Goal: Task Accomplishment & Management: Use online tool/utility

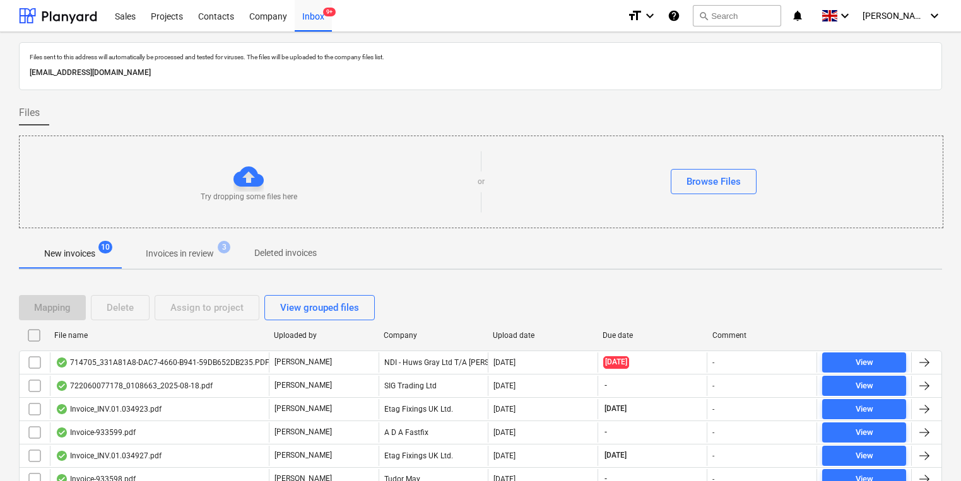
scroll to position [76, 0]
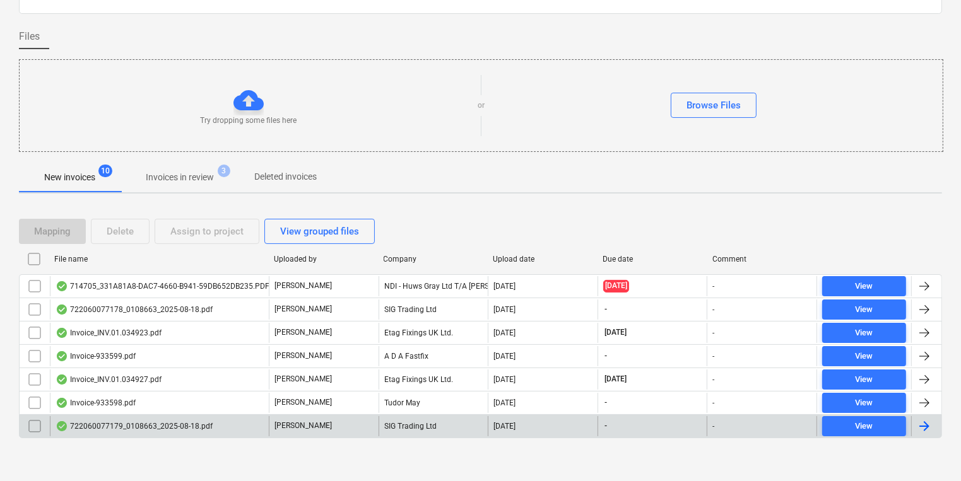
click at [175, 427] on div "722060077179_0108663_2025-08-18.pdf" at bounding box center [134, 427] width 157 height 10
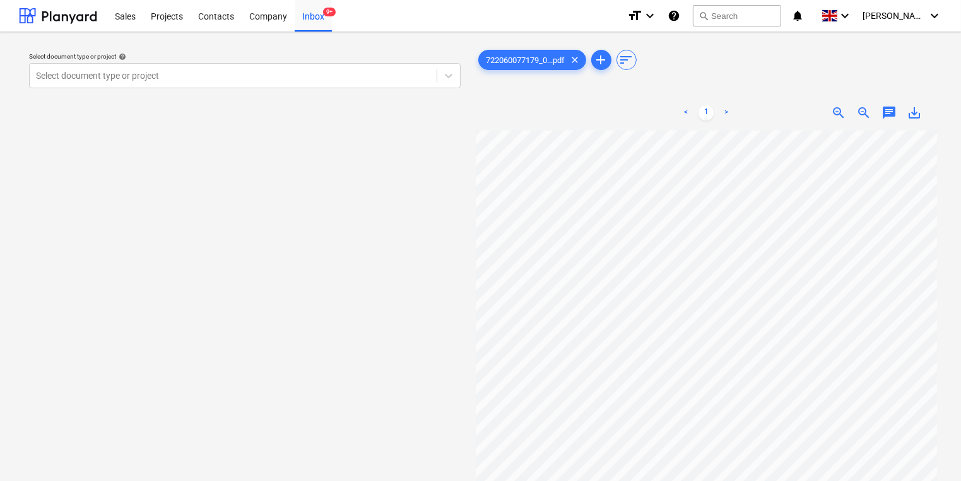
scroll to position [50, 0]
drag, startPoint x: 258, startPoint y: 59, endPoint x: 260, endPoint y: 69, distance: 9.7
click at [260, 69] on div "Select document type or project help Select document type or project" at bounding box center [245, 70] width 432 height 36
click at [261, 73] on div at bounding box center [233, 75] width 394 height 13
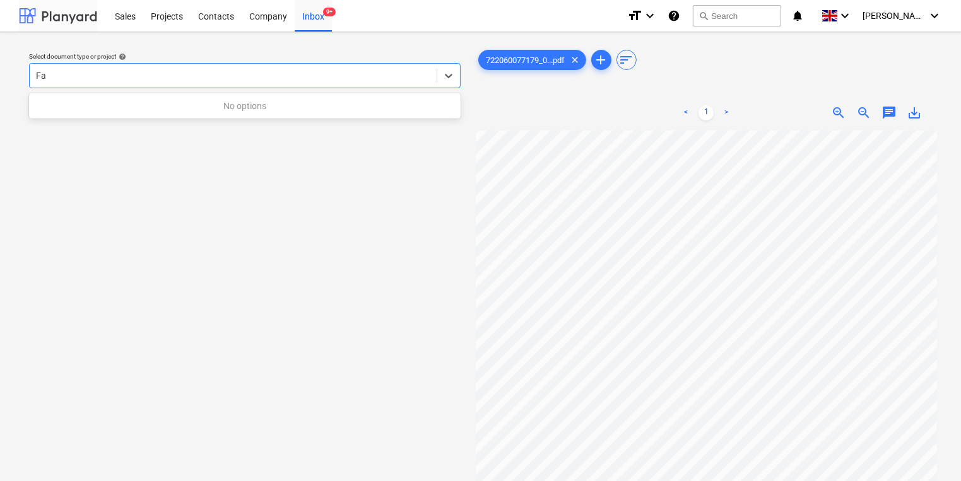
type input "F"
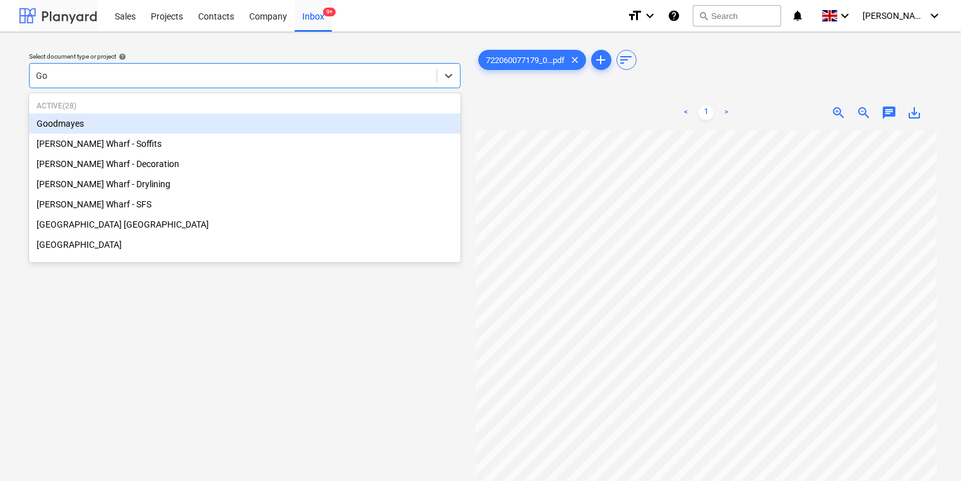
type input "G"
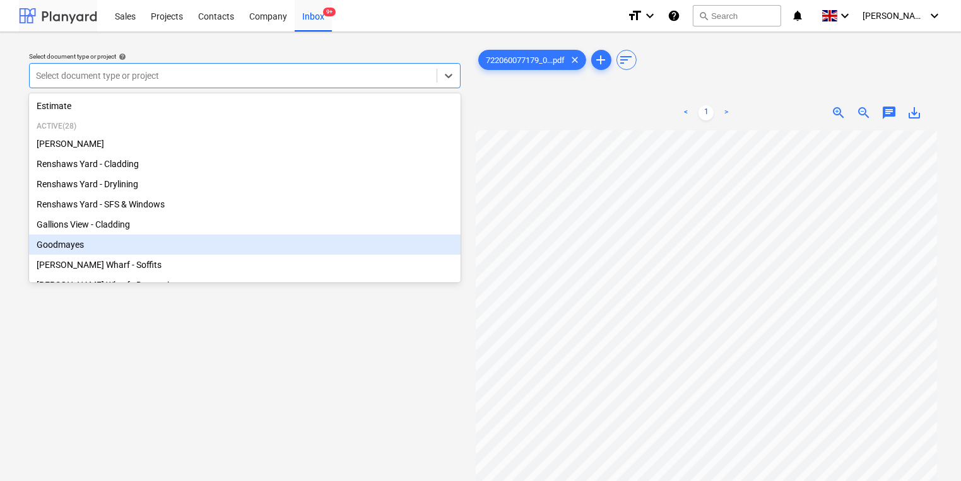
type input "F"
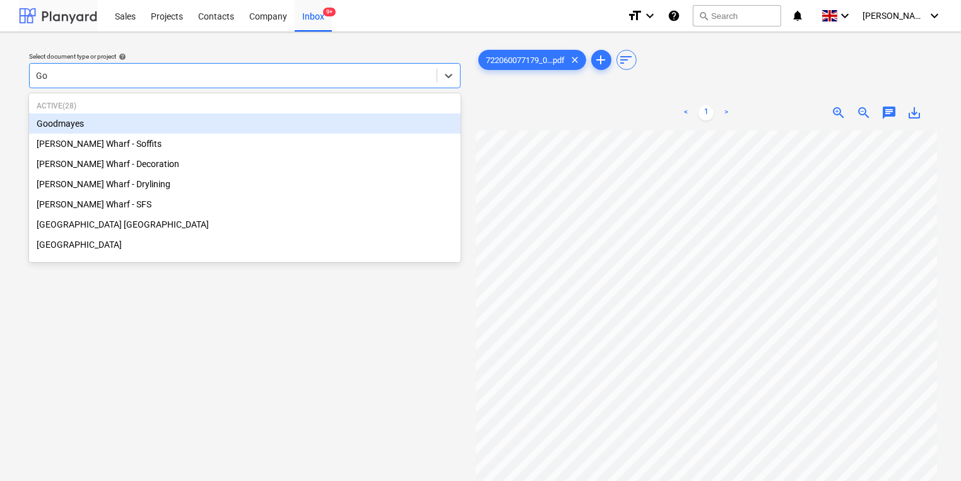
type input "Goo"
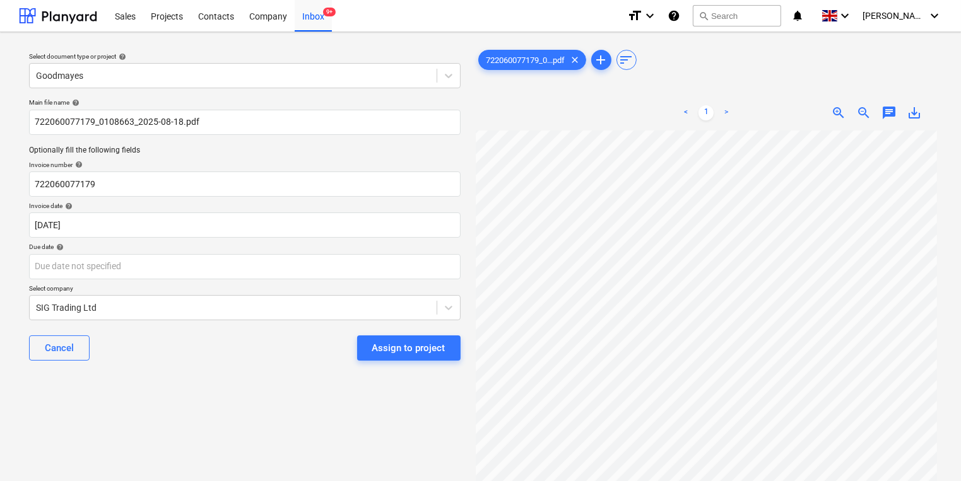
click at [337, 245] on div "Due date help" at bounding box center [245, 247] width 432 height 8
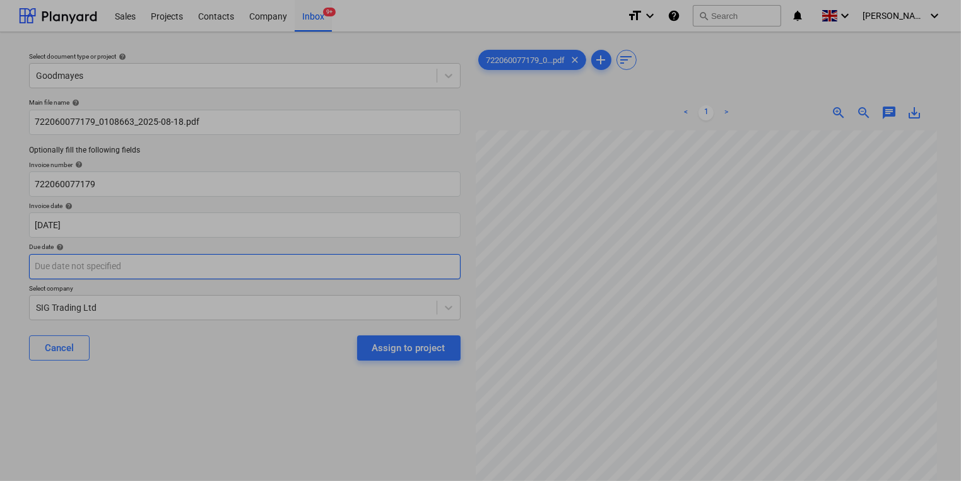
click at [341, 262] on body "Sales Projects Contacts Company Inbox 9+ format_size keyboard_arrow_down help s…" at bounding box center [480, 240] width 961 height 481
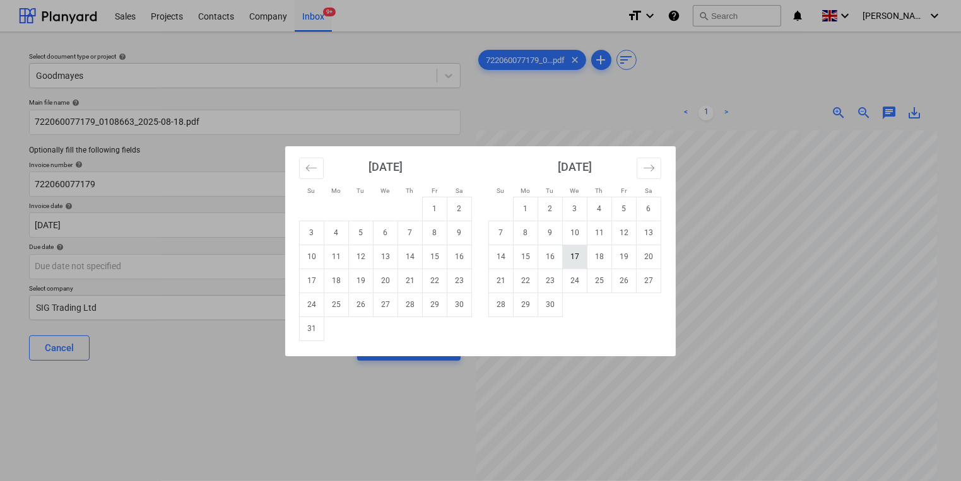
click at [581, 255] on td "17" at bounding box center [575, 257] width 25 height 24
type input "[DATE]"
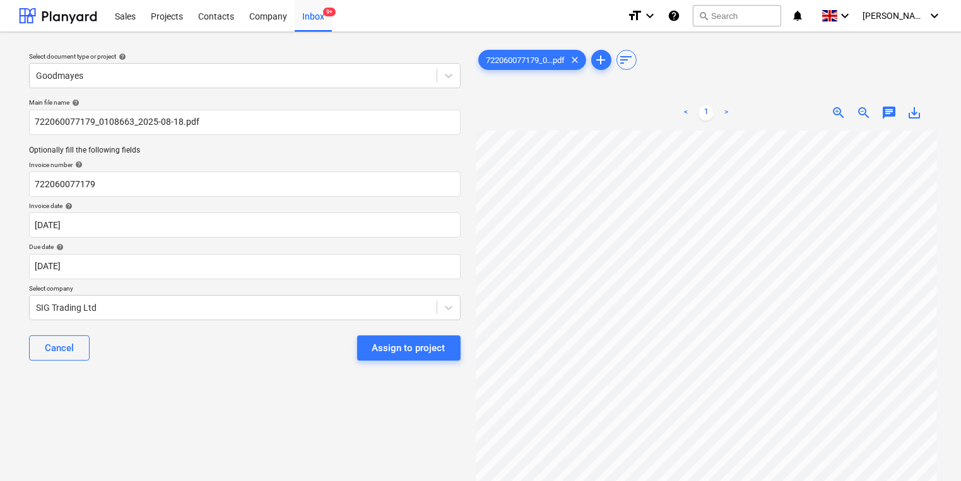
click at [398, 341] on div "Assign to project" at bounding box center [408, 348] width 73 height 16
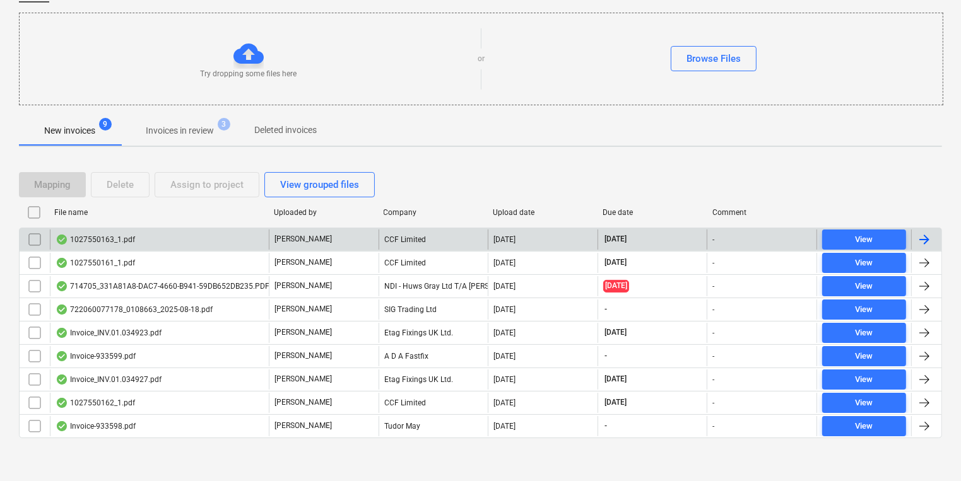
click at [224, 235] on div "1027550163_1.pdf" at bounding box center [159, 240] width 219 height 20
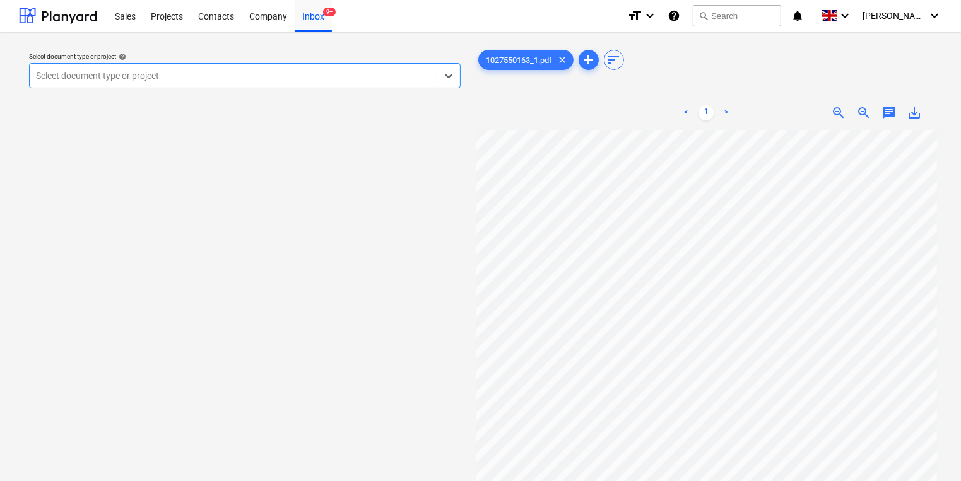
click at [340, 74] on div at bounding box center [233, 75] width 394 height 13
type input "1"
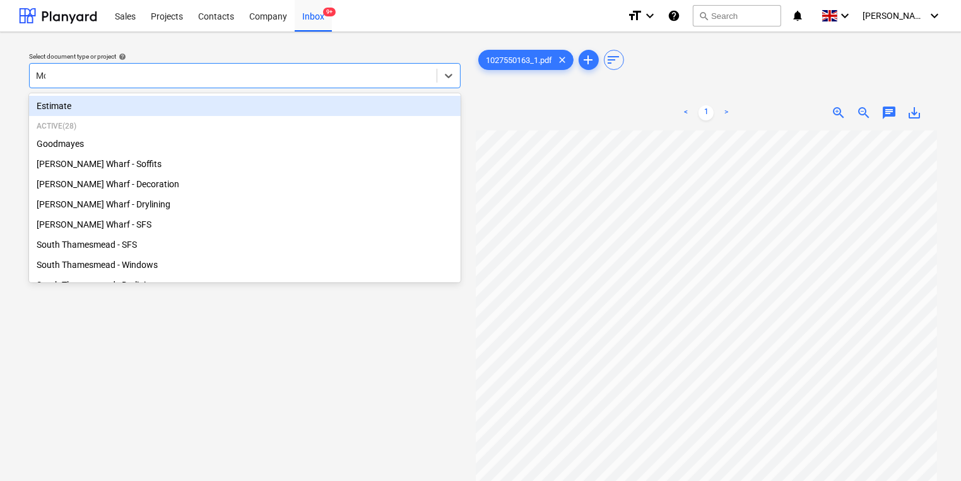
type input "Mon"
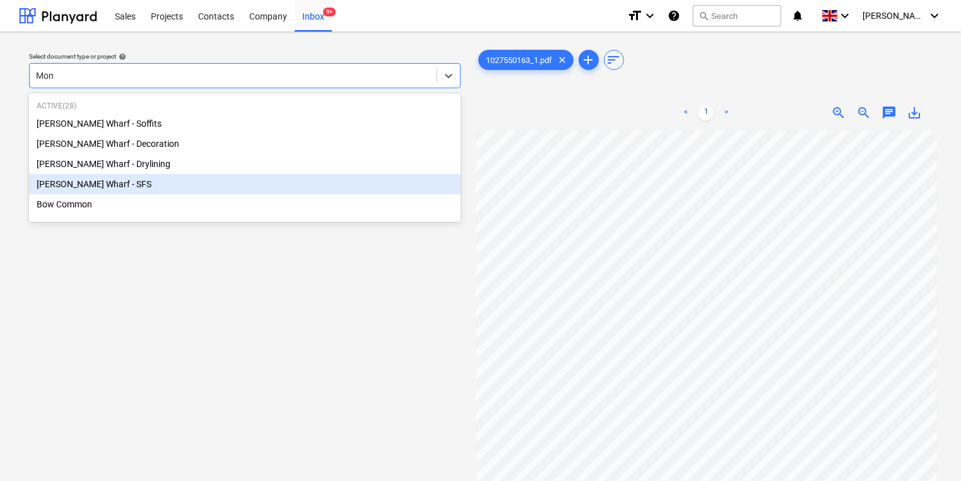
click at [196, 188] on div "[PERSON_NAME] Wharf - SFS" at bounding box center [245, 184] width 432 height 20
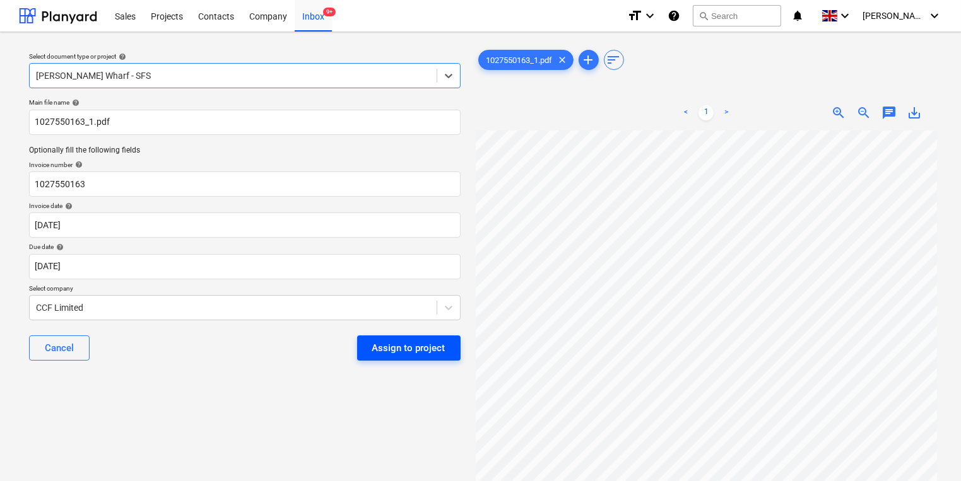
click at [447, 346] on button "Assign to project" at bounding box center [408, 348] width 103 height 25
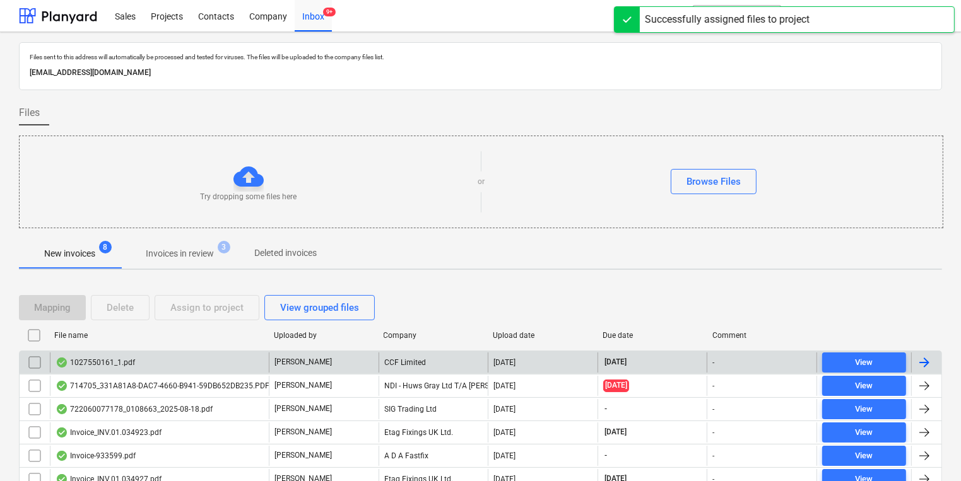
click at [239, 356] on div "1027550161_1.pdf" at bounding box center [159, 363] width 219 height 20
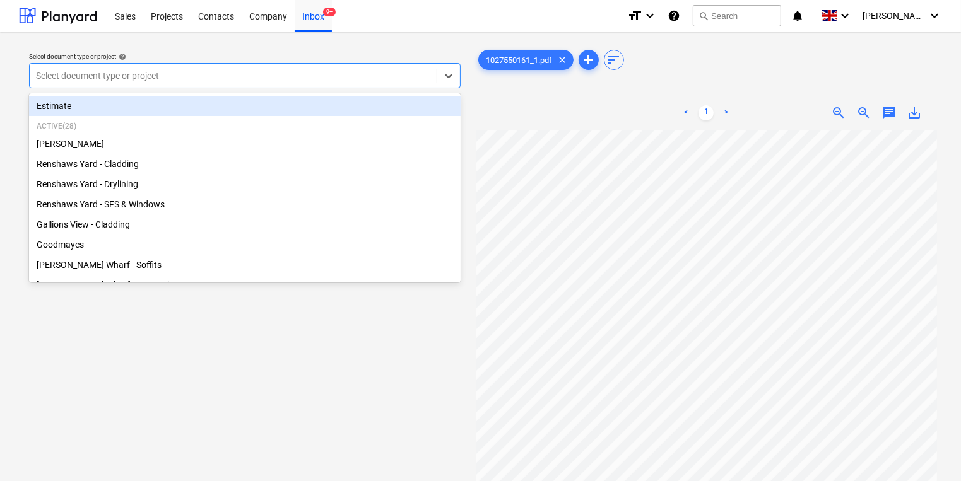
click at [337, 85] on div "Select document type or project" at bounding box center [233, 76] width 407 height 18
type input "3"
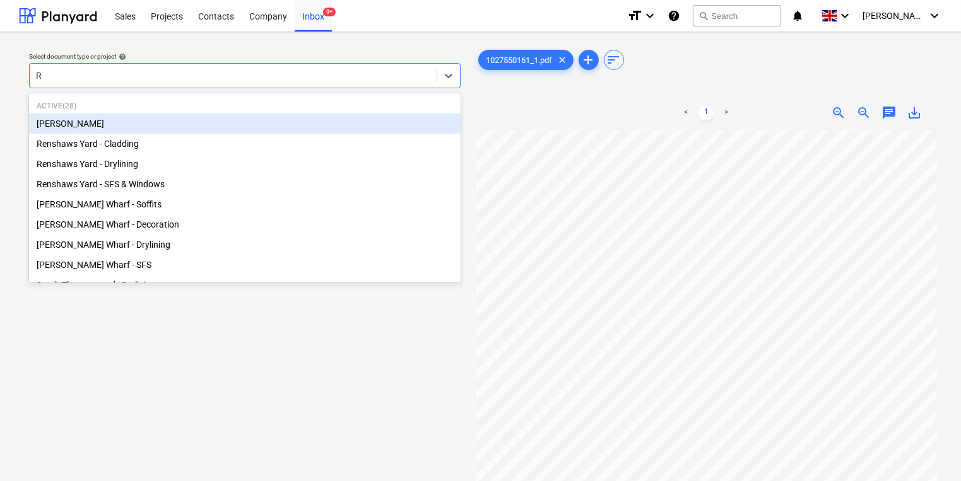
type input "Re"
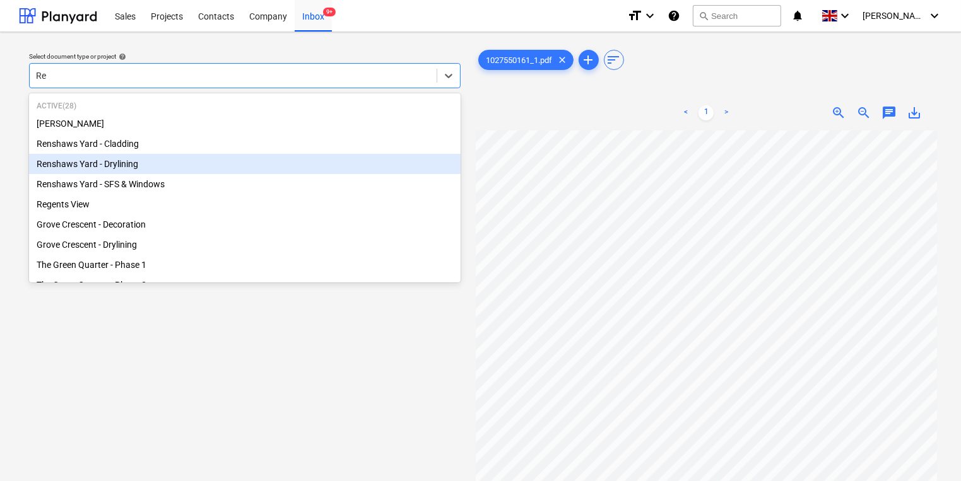
click at [321, 162] on div "Renshaws Yard - Drylining" at bounding box center [245, 164] width 432 height 20
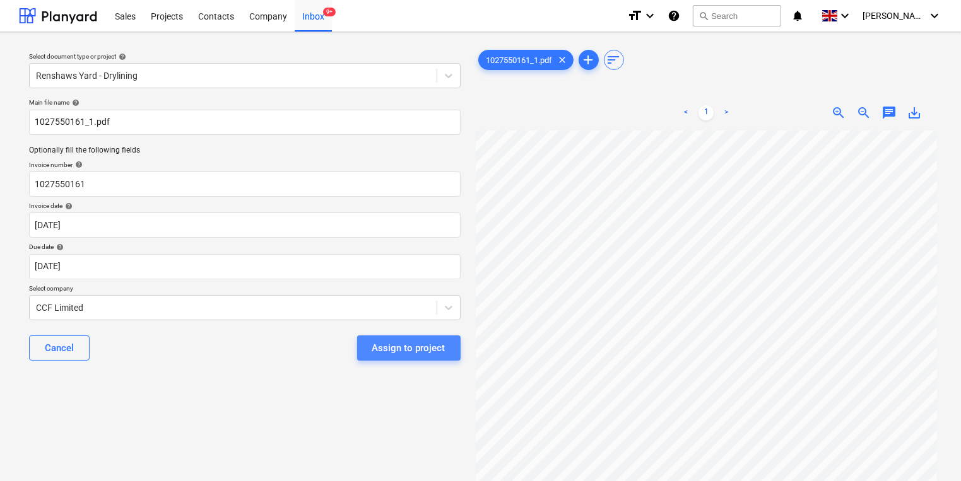
click at [418, 351] on div "Assign to project" at bounding box center [408, 348] width 73 height 16
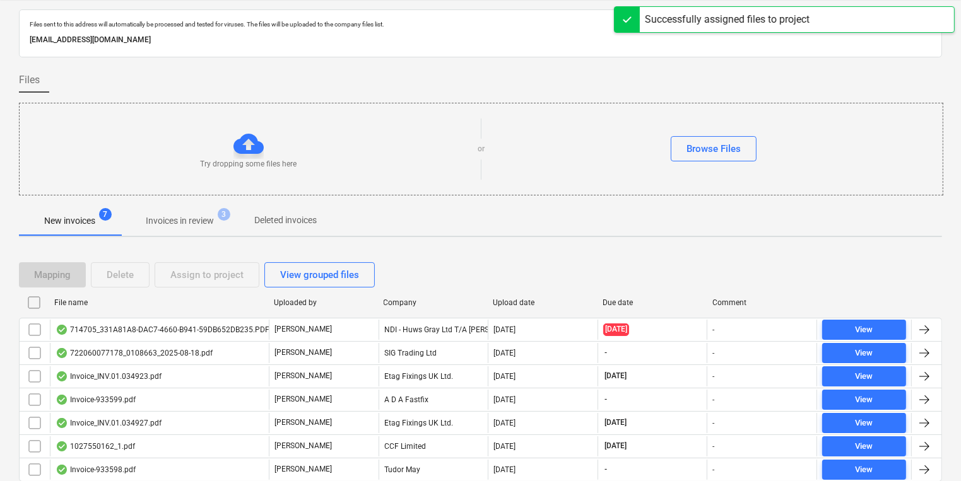
scroll to position [76, 0]
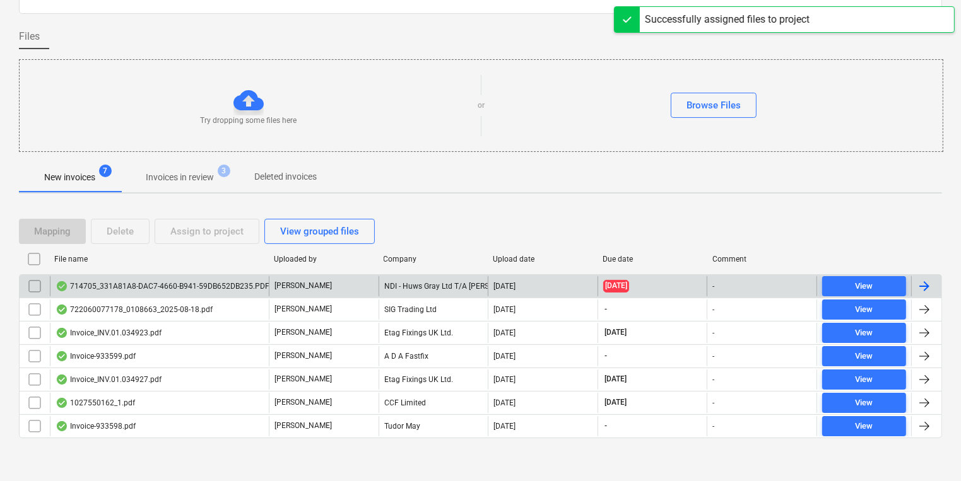
click at [257, 276] on div "714705_331A81A8-DAC7-4660-B941-59DB652DB235.PDF" at bounding box center [159, 286] width 219 height 20
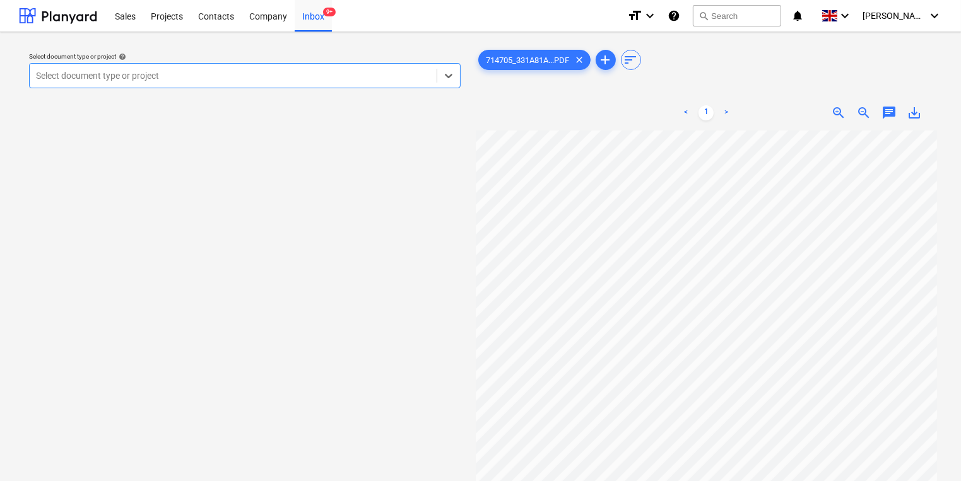
click at [287, 80] on div at bounding box center [233, 75] width 394 height 13
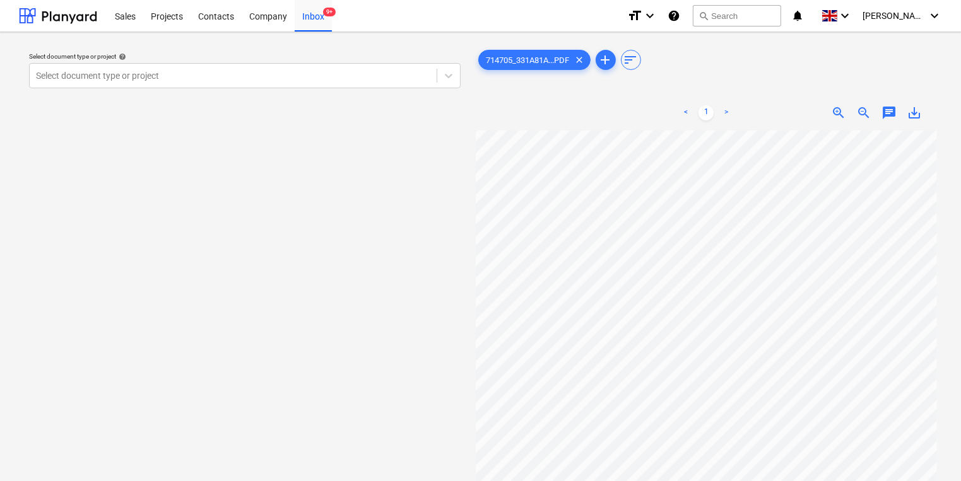
scroll to position [48, 30]
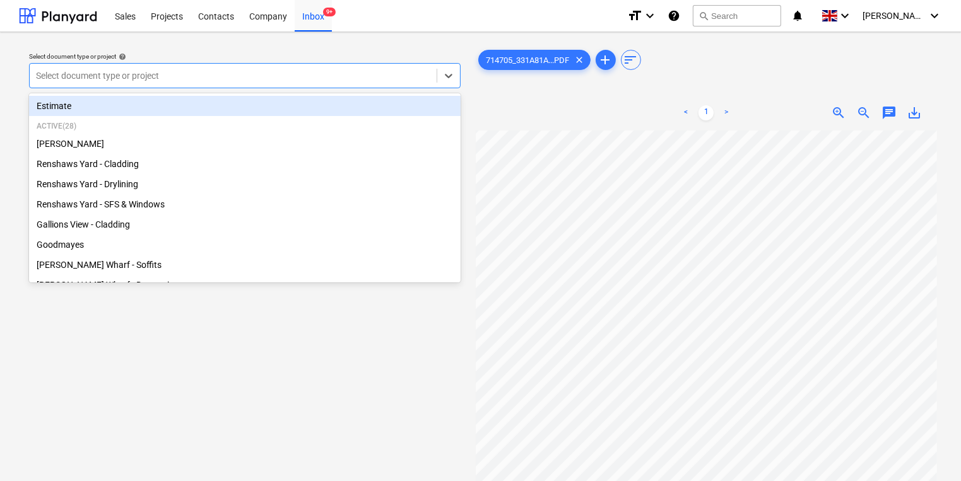
click at [326, 78] on div at bounding box center [233, 75] width 394 height 13
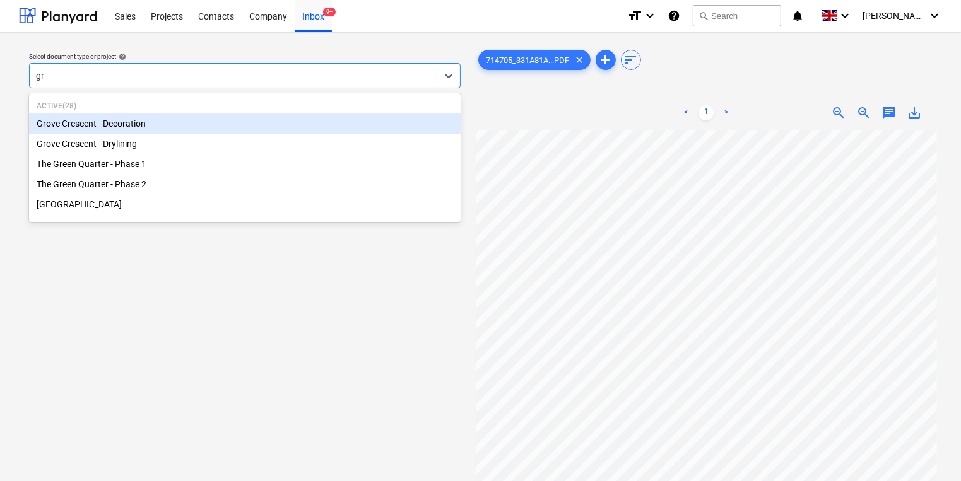
type input "gre"
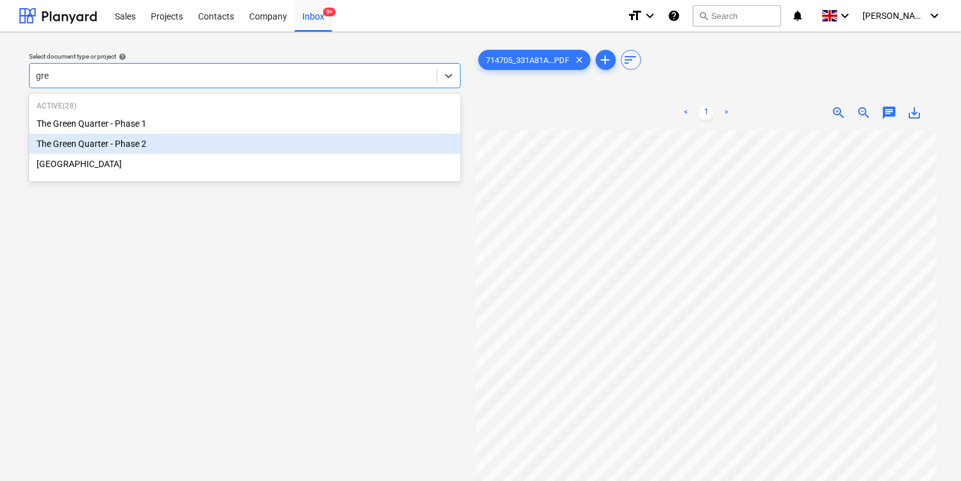
click at [265, 146] on div "The Green Quarter - Phase 2" at bounding box center [245, 144] width 432 height 20
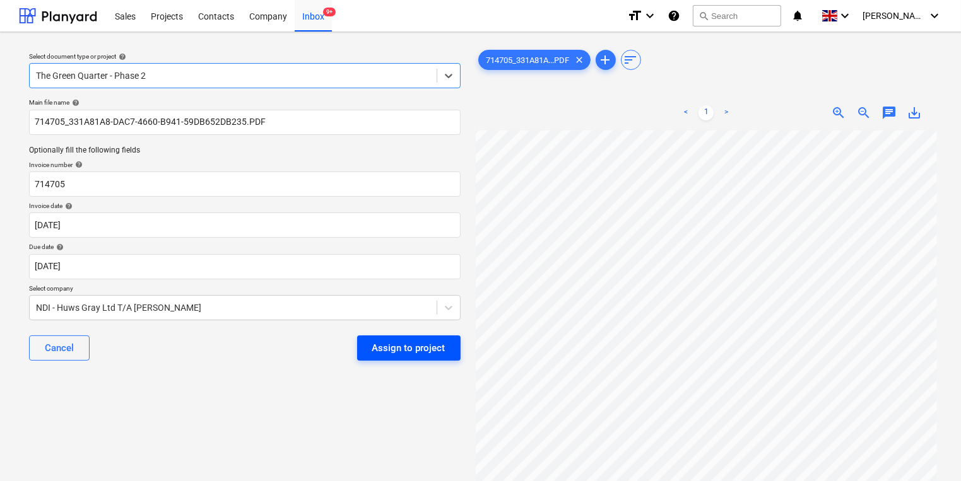
click at [443, 354] on div "Assign to project" at bounding box center [408, 348] width 73 height 16
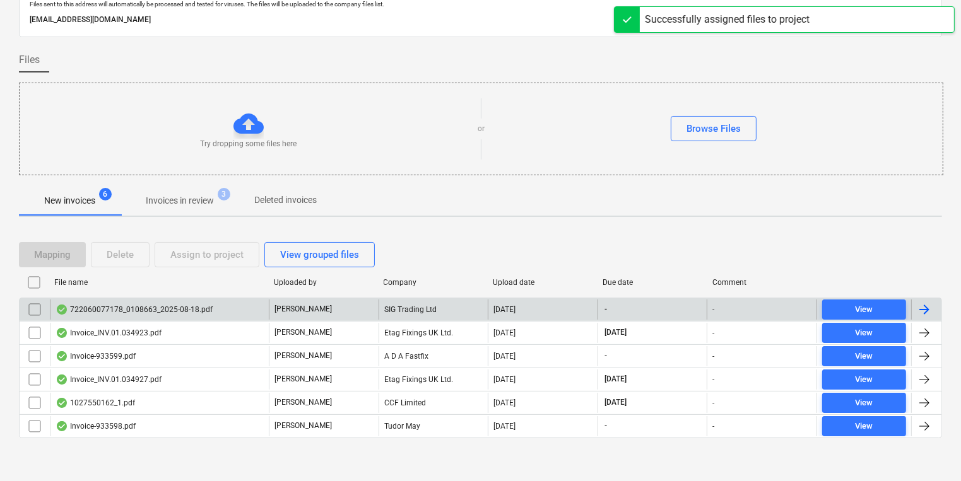
click at [146, 300] on div "722060077178_0108663_2025-08-18.pdf" at bounding box center [159, 310] width 219 height 20
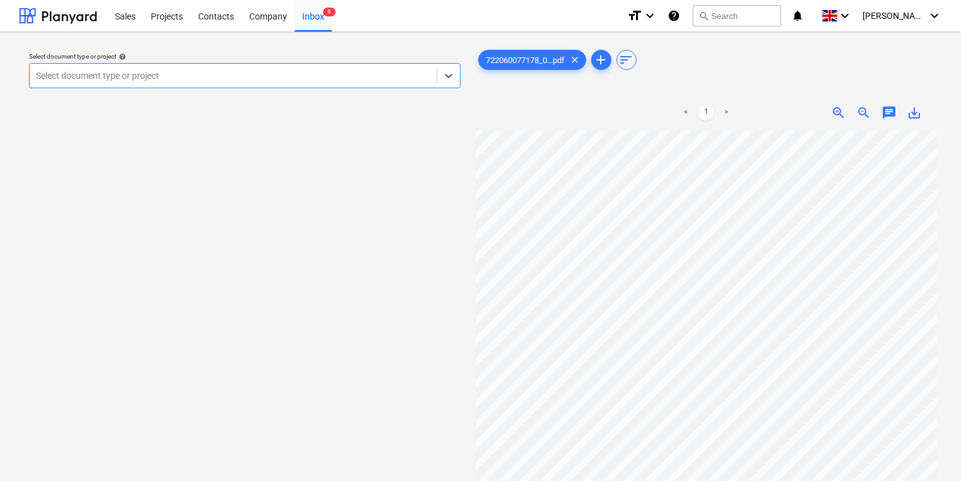
scroll to position [101, 0]
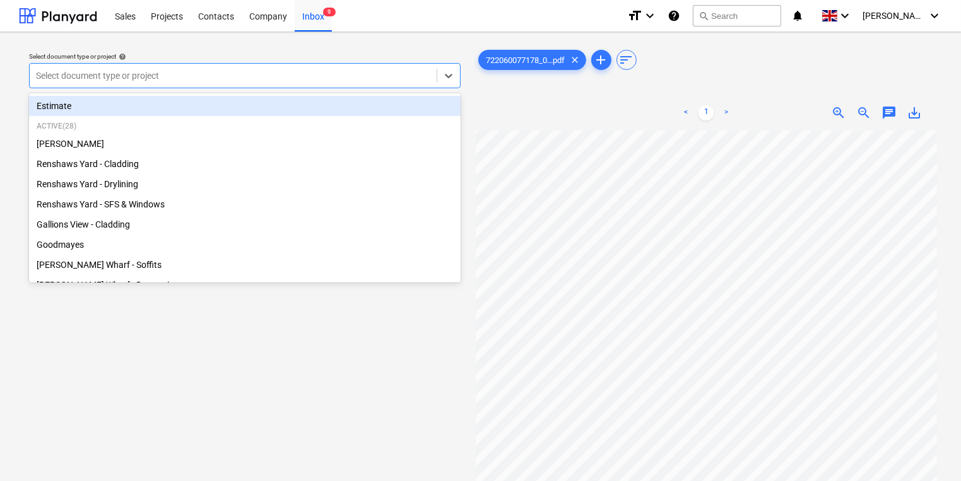
click at [245, 81] on div at bounding box center [233, 75] width 394 height 13
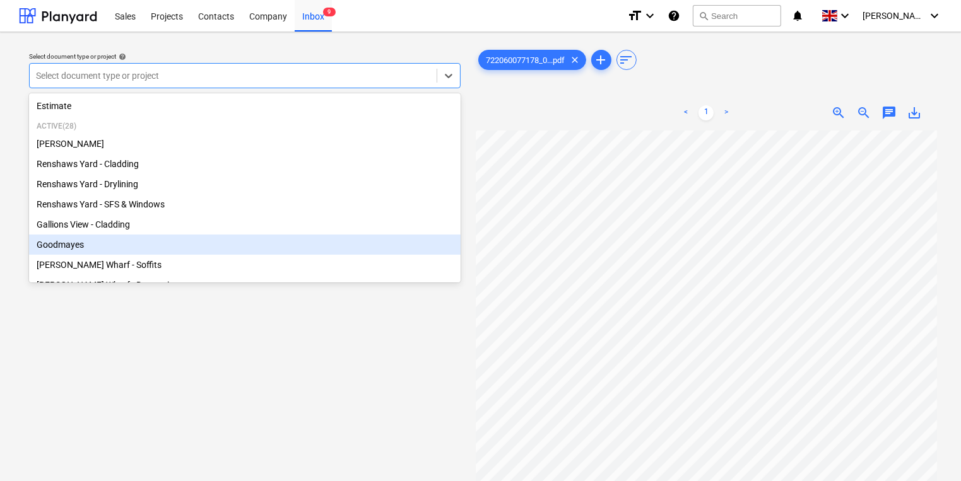
scroll to position [50, 0]
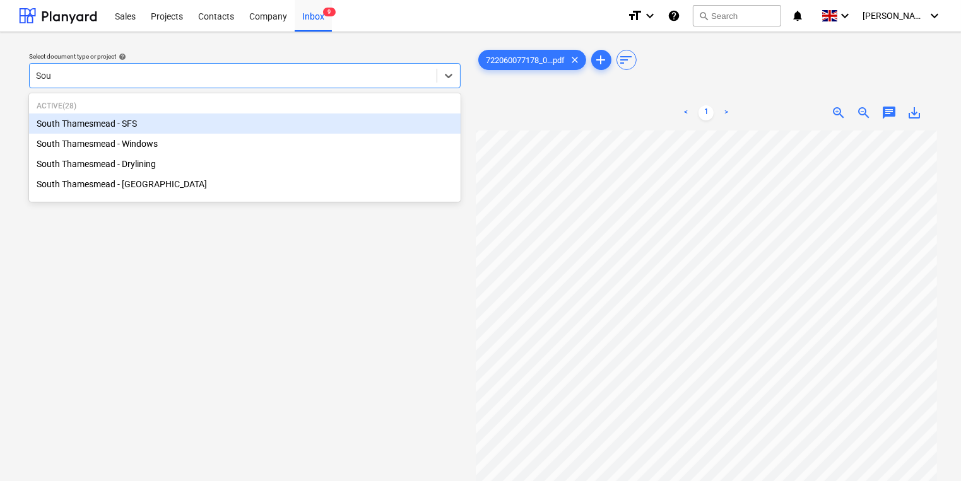
type input "Sout"
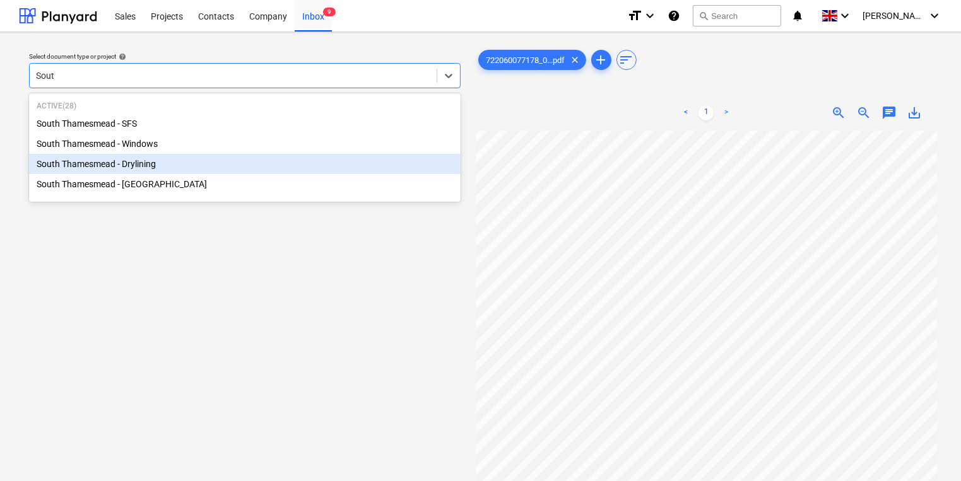
click at [356, 161] on div "South Thamesmead - Drylining" at bounding box center [245, 164] width 432 height 20
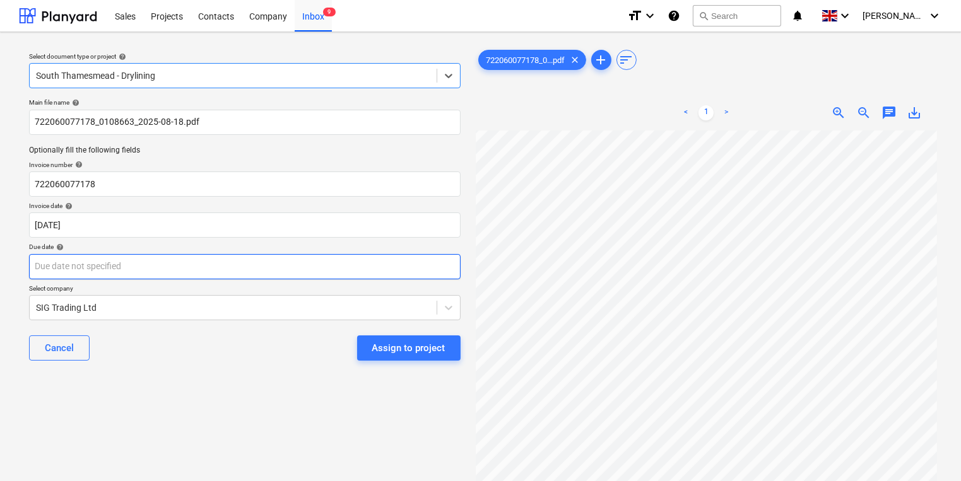
click at [293, 278] on body "Sales Projects Contacts Company Inbox 9 format_size keyboard_arrow_down help se…" at bounding box center [480, 240] width 961 height 481
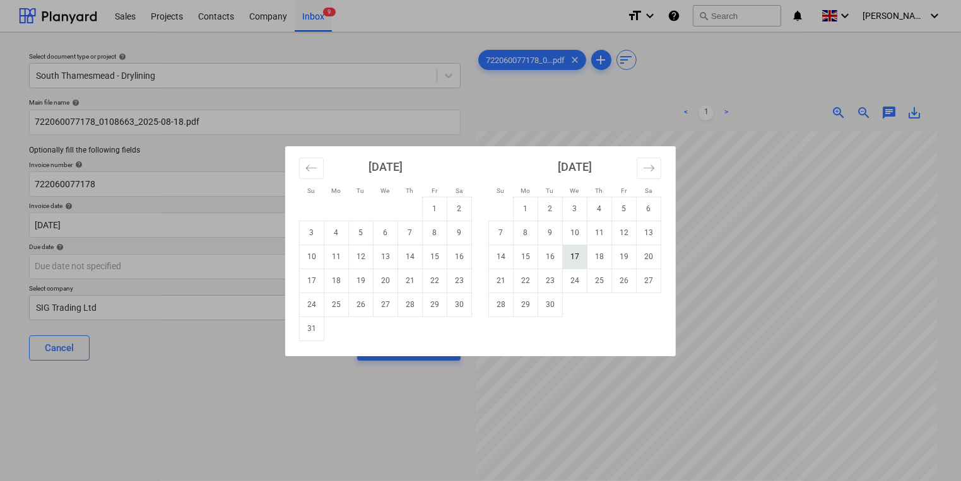
click at [579, 261] on td "17" at bounding box center [575, 257] width 25 height 24
type input "[DATE]"
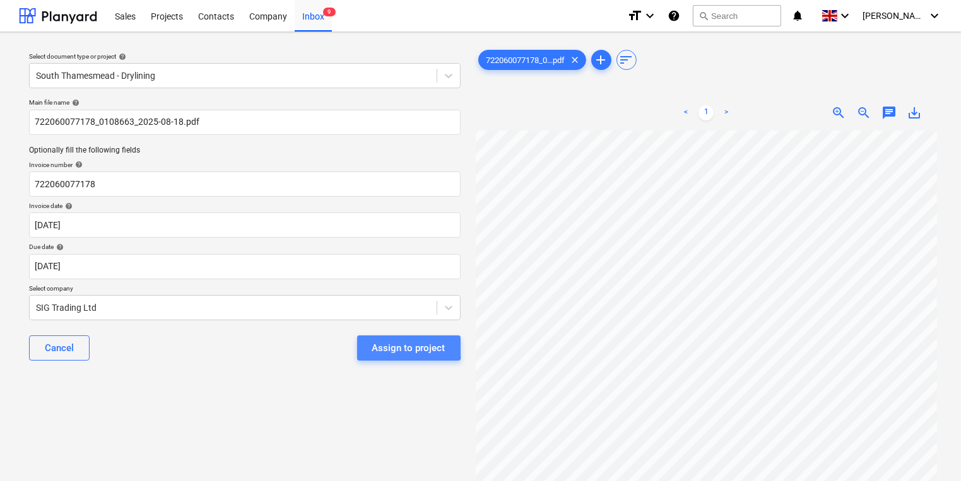
click at [381, 346] on div "Assign to project" at bounding box center [408, 348] width 73 height 16
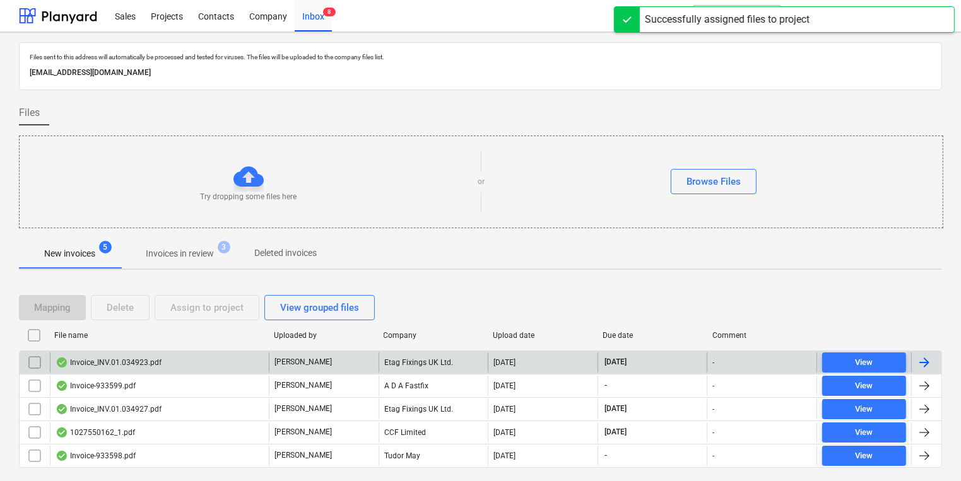
click at [227, 351] on div "Invoice_INV.01.034923.pdf [PERSON_NAME] Etag Fixings UK Ltd. [DATE] [DATE] - Vi…" at bounding box center [480, 362] width 923 height 23
click at [245, 353] on div "Invoice_INV.01.034923.pdf" at bounding box center [159, 363] width 219 height 20
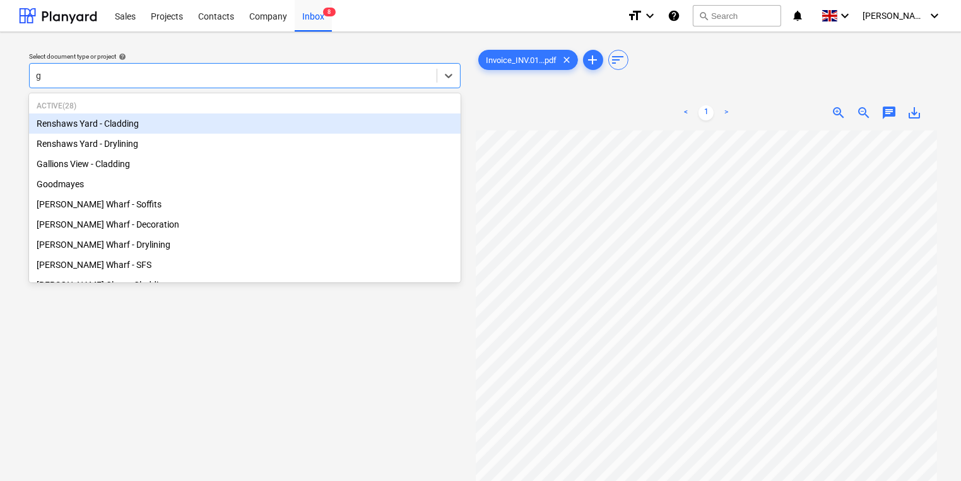
type input "gr"
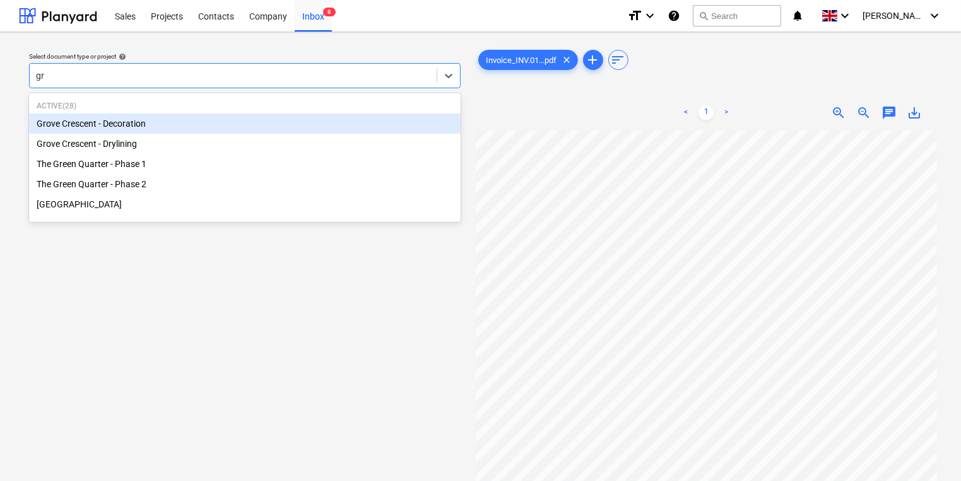
click at [356, 111] on p "Active ( 28 )" at bounding box center [245, 106] width 416 height 11
click at [358, 119] on div "Grove Crescent - Decoration" at bounding box center [245, 124] width 432 height 20
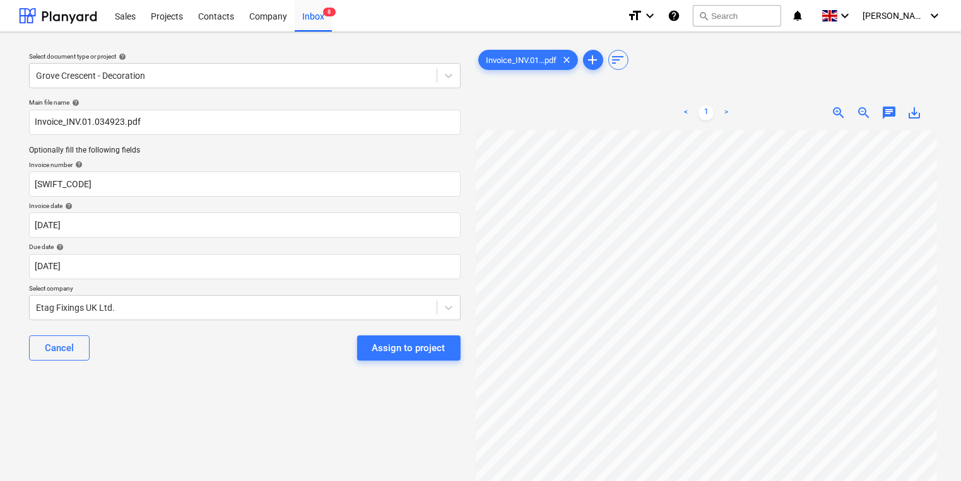
scroll to position [4, 0]
drag, startPoint x: 82, startPoint y: 178, endPoint x: -18, endPoint y: 179, distance: 99.7
click at [0, 179] on html "Sales Projects Contacts Company Inbox 8 format_size keyboard_arrow_down help se…" at bounding box center [480, 240] width 961 height 481
type input "X"
click at [36, 189] on input "034923" at bounding box center [245, 184] width 432 height 25
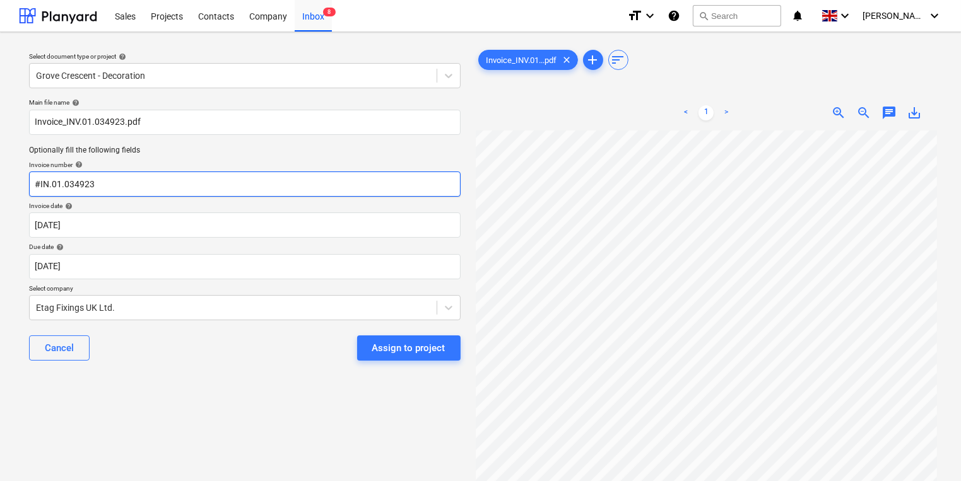
type input "#IN.01.034923"
click at [197, 416] on div "Select document type or project help Grove Crescent - Decoration Main file name…" at bounding box center [245, 312] width 452 height 540
click at [360, 281] on div "Main file name help Invoice_INV.01.034923.pdf Optionally fill the following fie…" at bounding box center [245, 234] width 442 height 283
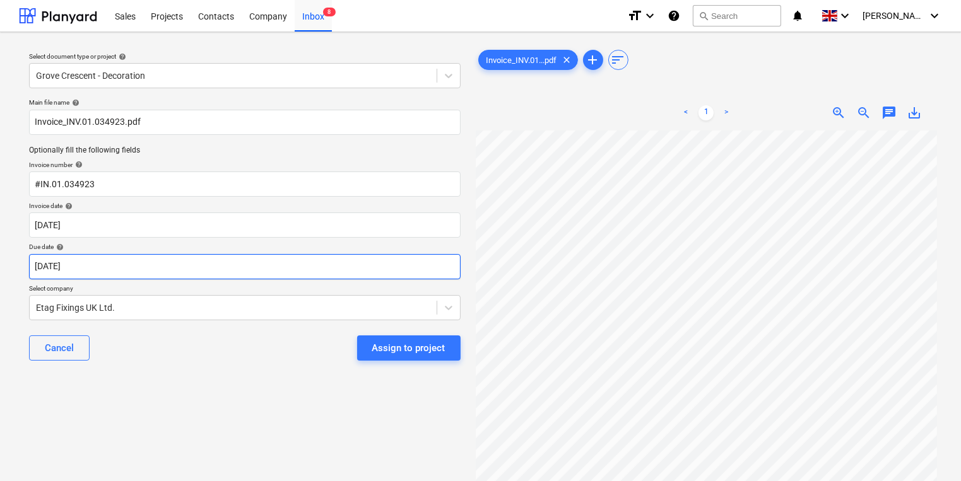
click at [357, 265] on body "Sales Projects Contacts Company Inbox 8 format_size keyboard_arrow_down help se…" at bounding box center [480, 240] width 961 height 481
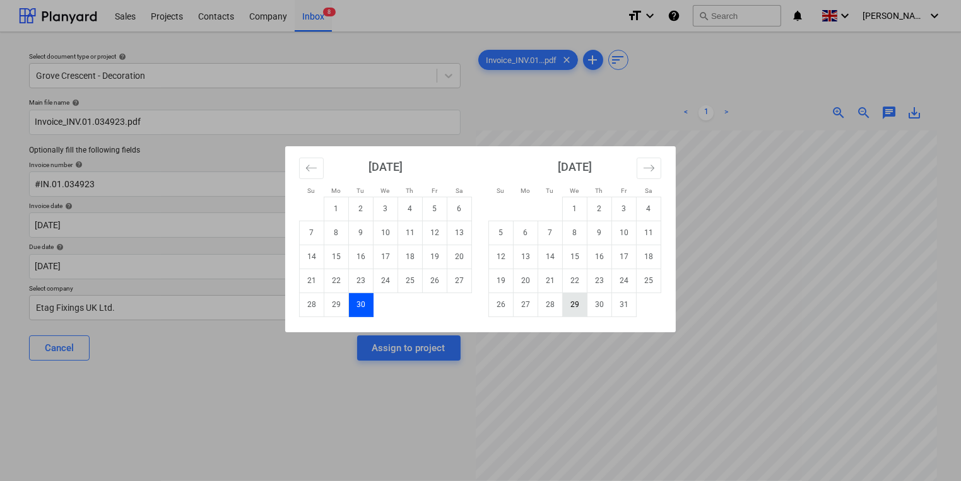
click at [565, 306] on td "29" at bounding box center [575, 305] width 25 height 24
type input "[DATE]"
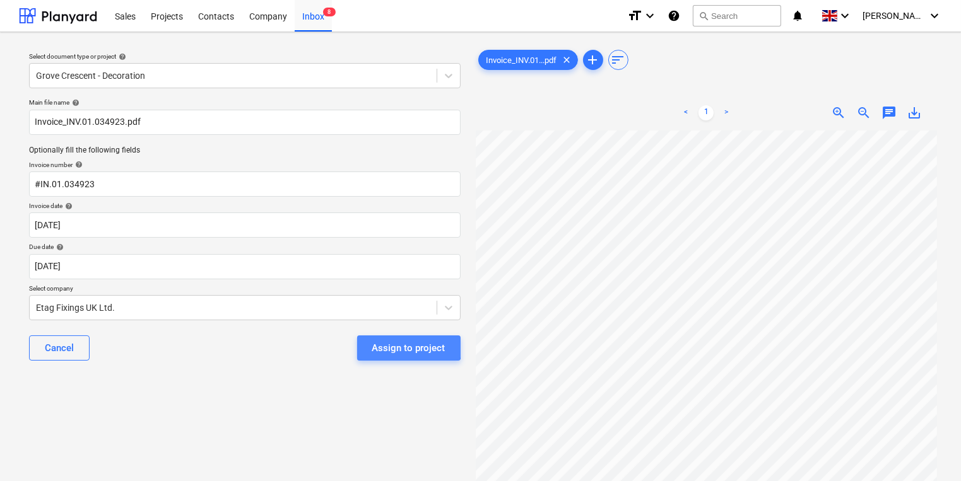
click at [386, 341] on div "Assign to project" at bounding box center [408, 348] width 73 height 16
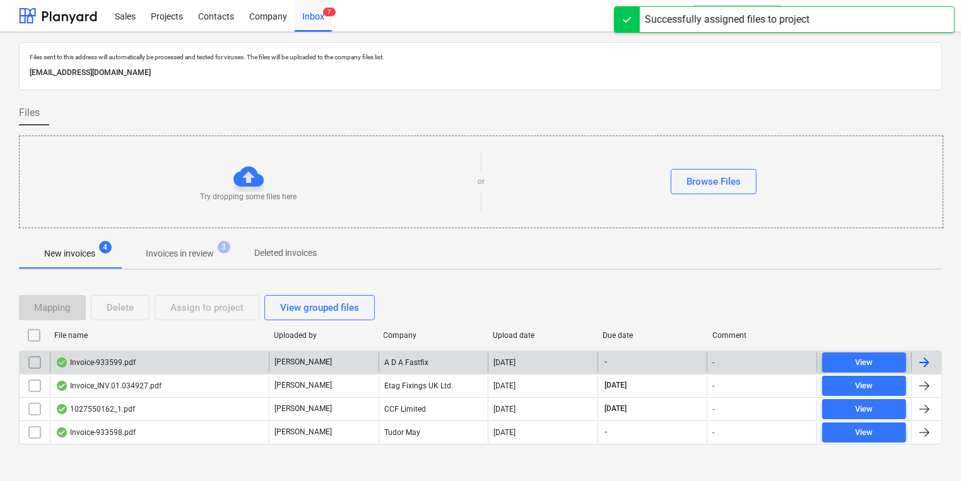
click at [216, 367] on div "Invoice-933599.pdf" at bounding box center [159, 363] width 219 height 20
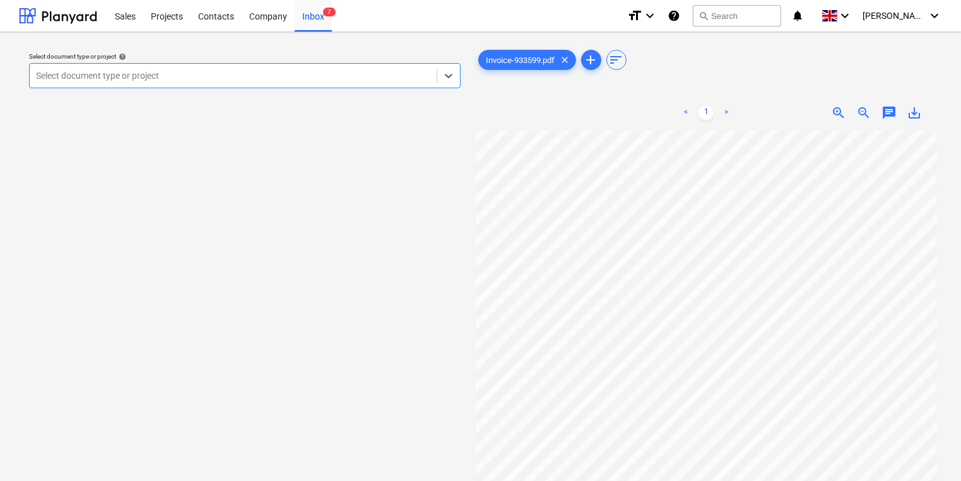
scroll to position [101, 0]
click at [250, 67] on div "Select document type or project" at bounding box center [233, 76] width 407 height 18
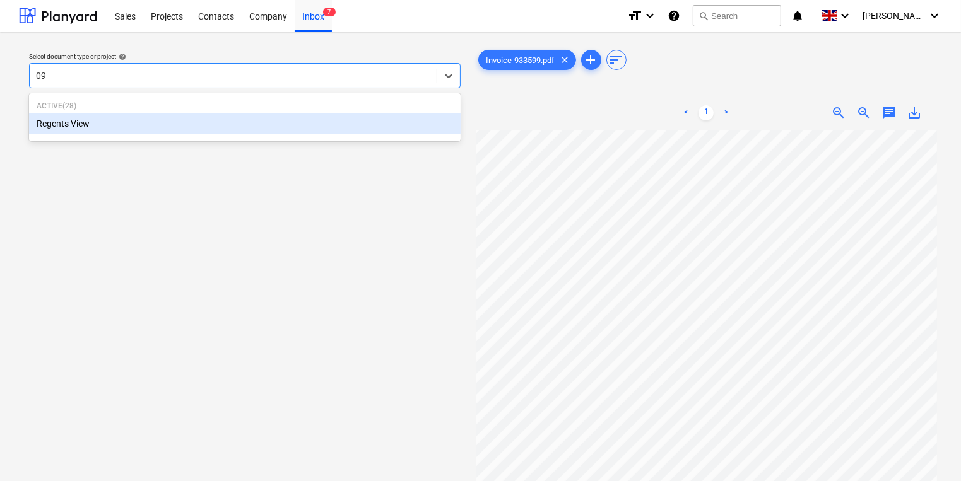
type input "0"
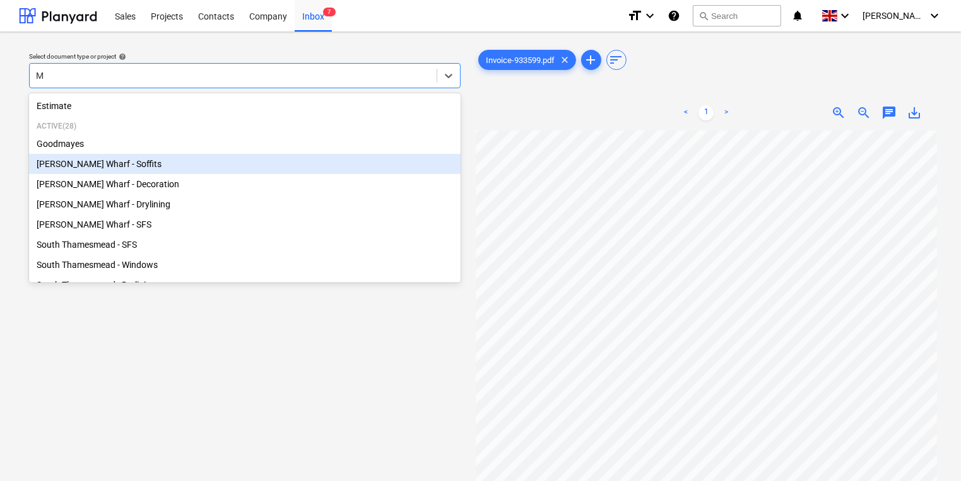
type input "Mo"
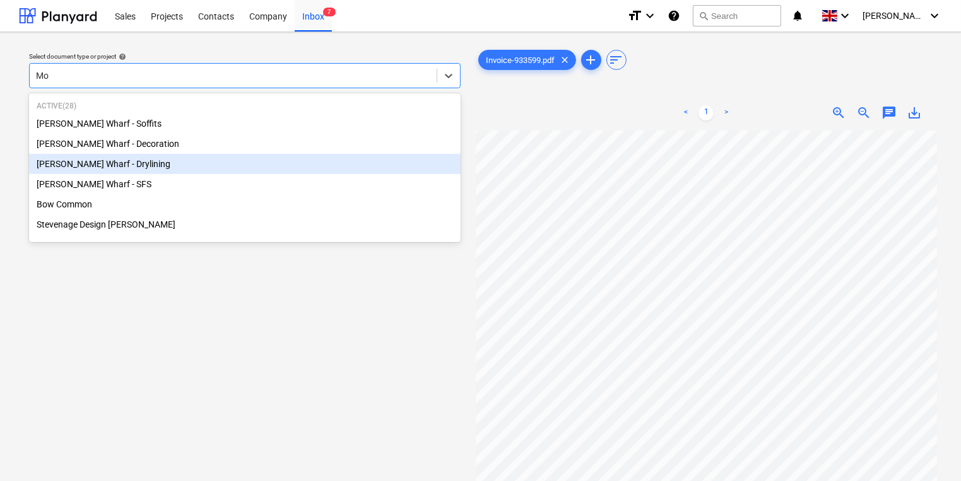
click at [277, 161] on div "[PERSON_NAME] Wharf - Drylining" at bounding box center [245, 164] width 432 height 20
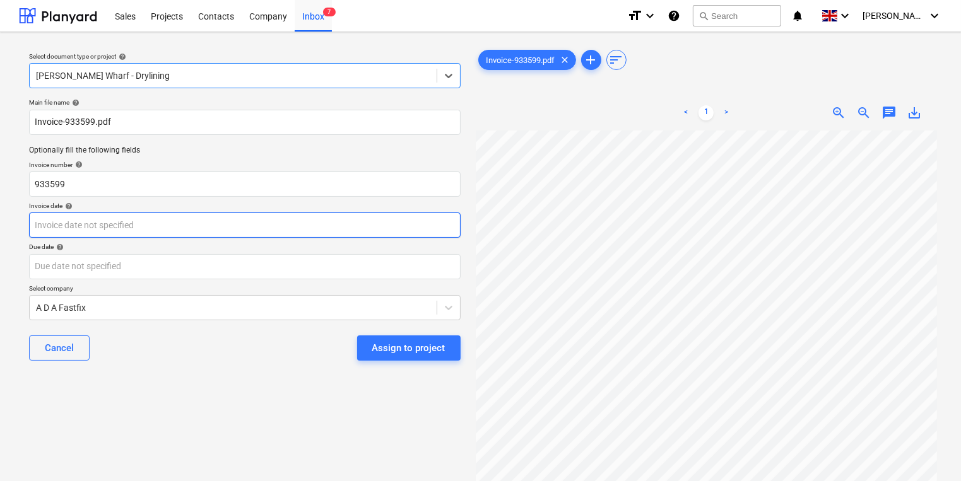
click at [346, 235] on body "Sales Projects Contacts Company Inbox 7 format_size keyboard_arrow_down help se…" at bounding box center [480, 240] width 961 height 481
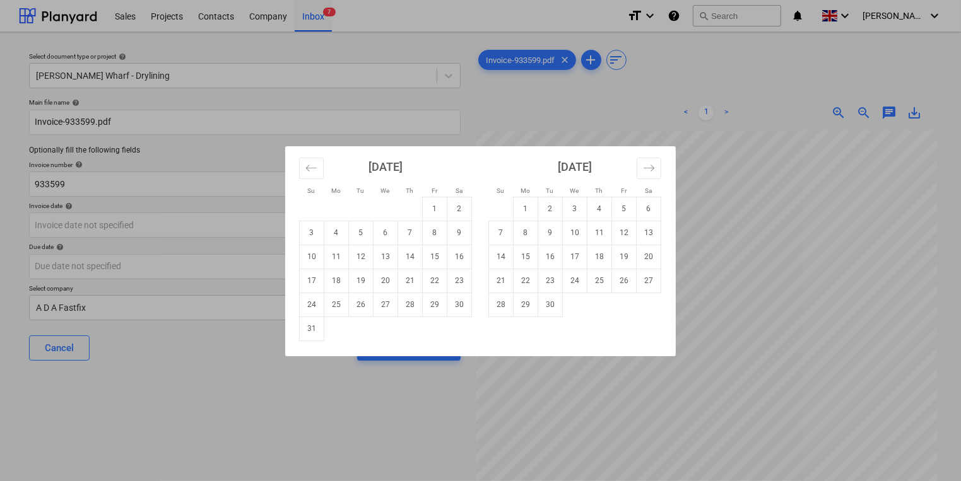
drag, startPoint x: 499, startPoint y: 174, endPoint x: 464, endPoint y: 172, distance: 34.8
click at [464, 172] on div "[DATE] 1 2 3 4 5 6 7 8 9 10 11 12 13 14 15 16 17 18 19 20 21 22 23 24 25 26 27 …" at bounding box center [669, 243] width 757 height 195
click at [693, 136] on div "Su Mo Tu We Th Fr Sa Su Mo Tu We Th Fr Sa [DATE] 1 2 3 4 5 6 7 8 9 10 11 12 13 …" at bounding box center [480, 240] width 961 height 481
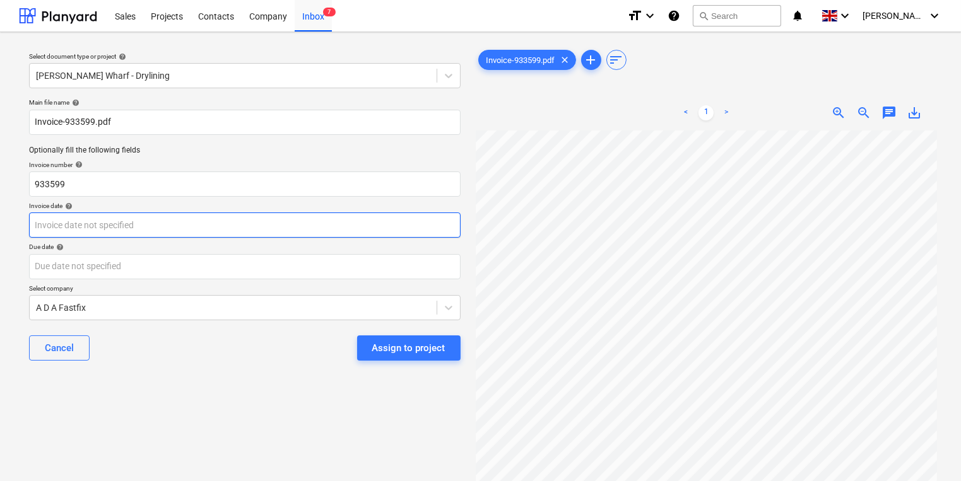
click at [54, 228] on body "Sales Projects Contacts Company Inbox 7 format_size keyboard_arrow_down help se…" at bounding box center [480, 240] width 961 height 481
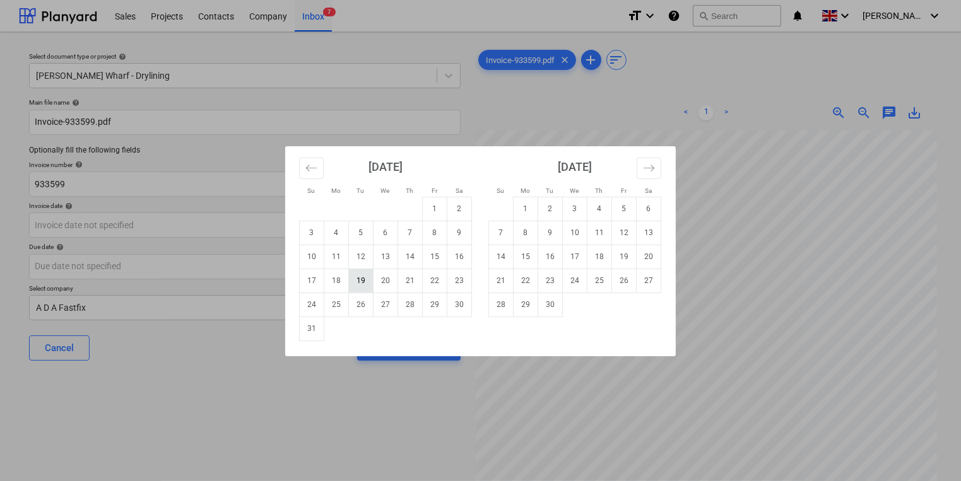
click at [370, 280] on td "19" at bounding box center [361, 281] width 25 height 24
type input "[DATE]"
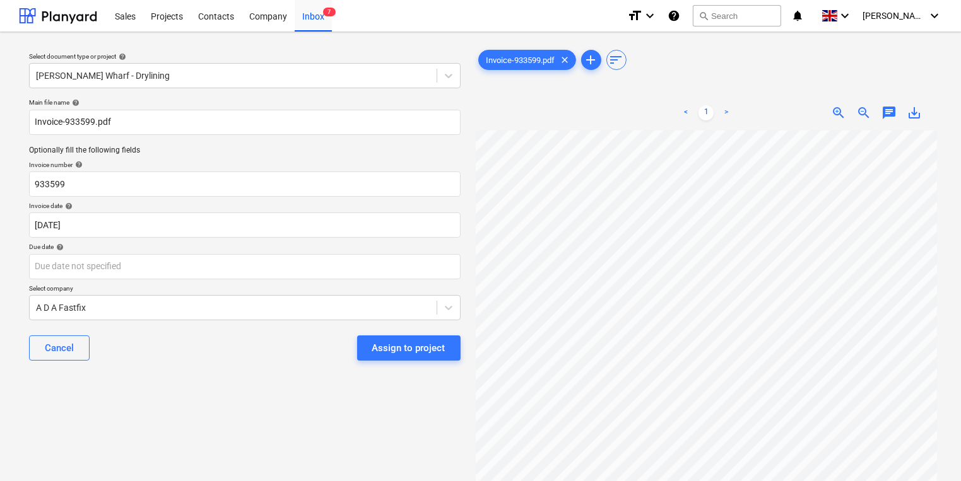
click at [326, 286] on p "Select company" at bounding box center [245, 290] width 432 height 11
click at [327, 282] on div "Main file name help Invoice-933599.pdf Optionally fill the following fields Inv…" at bounding box center [245, 234] width 442 height 283
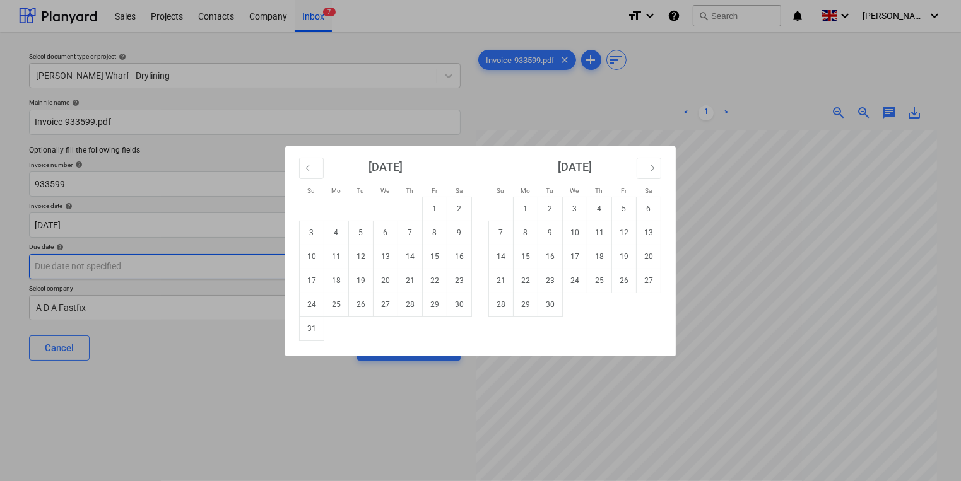
click at [330, 274] on body "Sales Projects Contacts Company Inbox 7 format_size keyboard_arrow_down help se…" at bounding box center [480, 240] width 961 height 481
click at [593, 261] on td "18" at bounding box center [600, 257] width 25 height 24
type input "[DATE]"
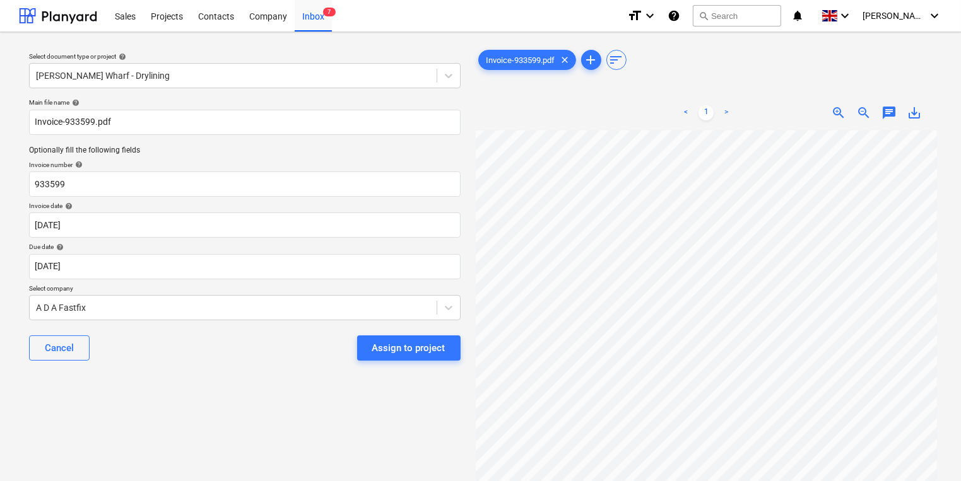
scroll to position [227, 0]
click at [447, 341] on button "Assign to project" at bounding box center [408, 348] width 103 height 25
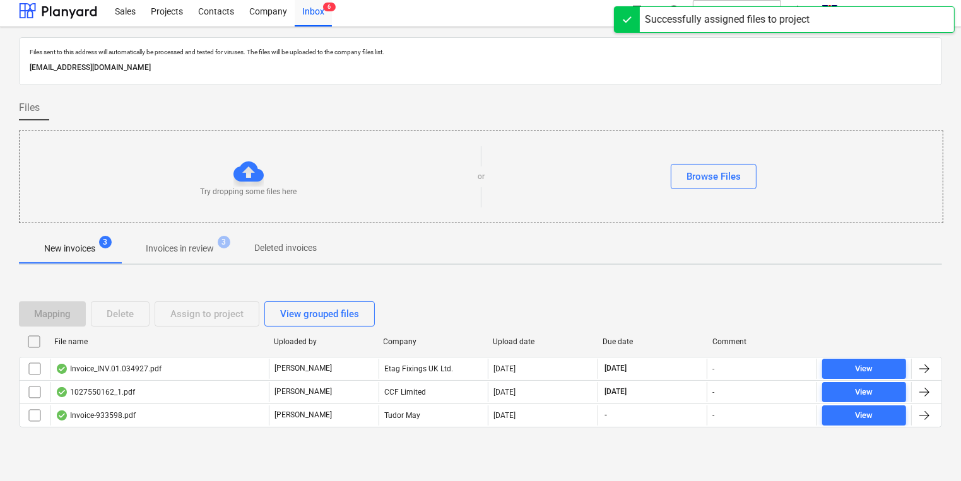
scroll to position [7, 0]
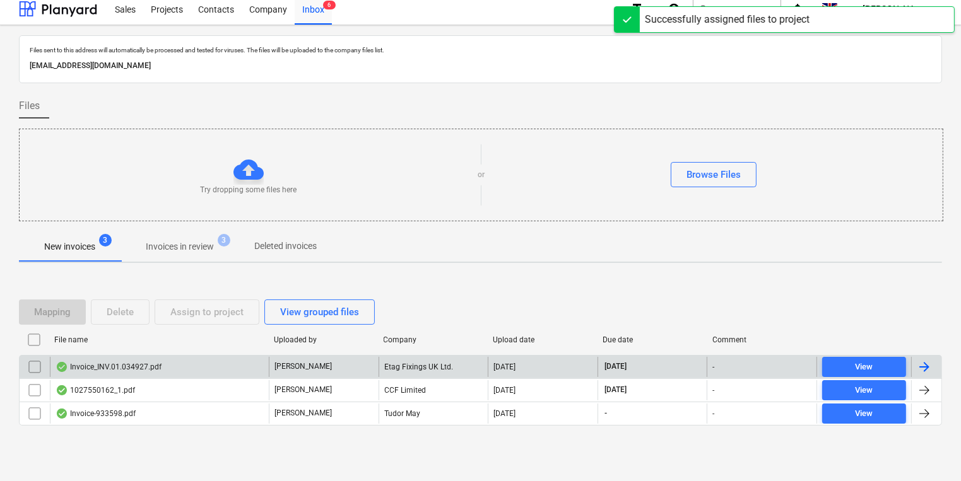
click at [395, 366] on div "Etag Fixings UK Ltd." at bounding box center [434, 367] width 110 height 20
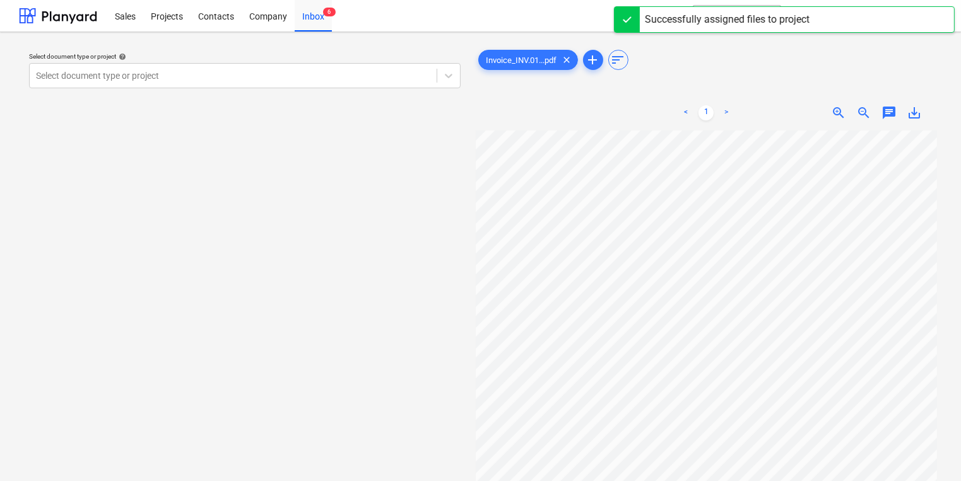
scroll to position [4, 27]
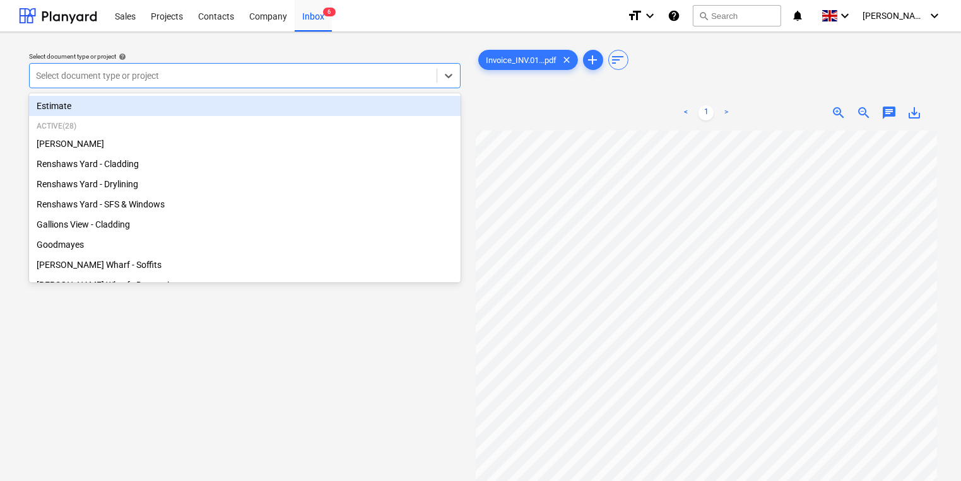
click at [319, 85] on div "Select document type or project" at bounding box center [245, 75] width 432 height 25
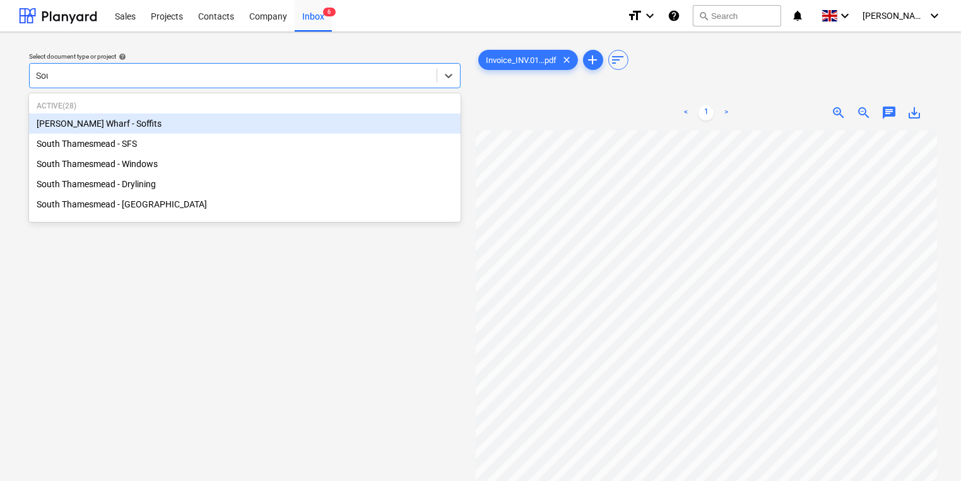
type input "Sout"
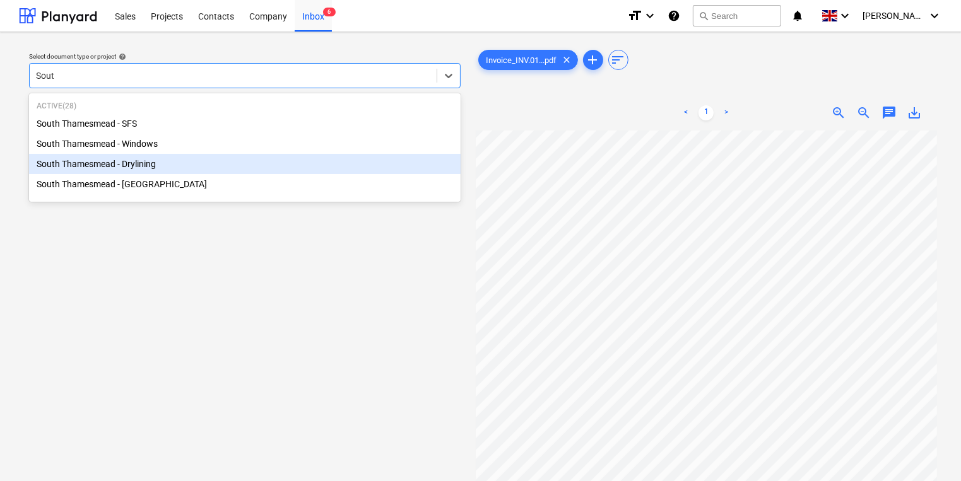
click at [231, 174] on div "South Thamesmead - Drylining" at bounding box center [245, 164] width 432 height 20
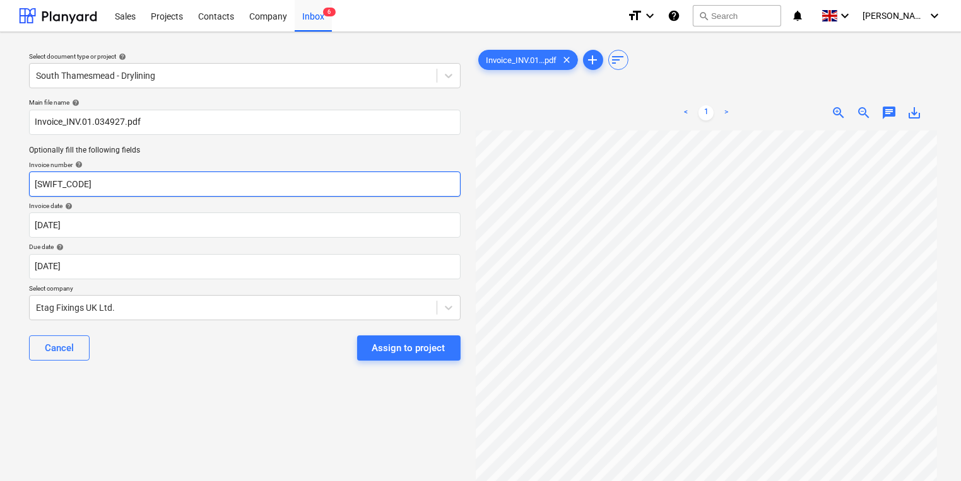
drag, startPoint x: 259, startPoint y: 193, endPoint x: -23, endPoint y: 145, distance: 286.1
click at [0, 145] on html "Sales Projects Contacts Company Inbox 6 format_size keyboard_arrow_down help se…" at bounding box center [480, 240] width 961 height 481
type input "#INV.01.034927"
click at [173, 334] on div "Cancel Assign to project" at bounding box center [245, 348] width 432 height 45
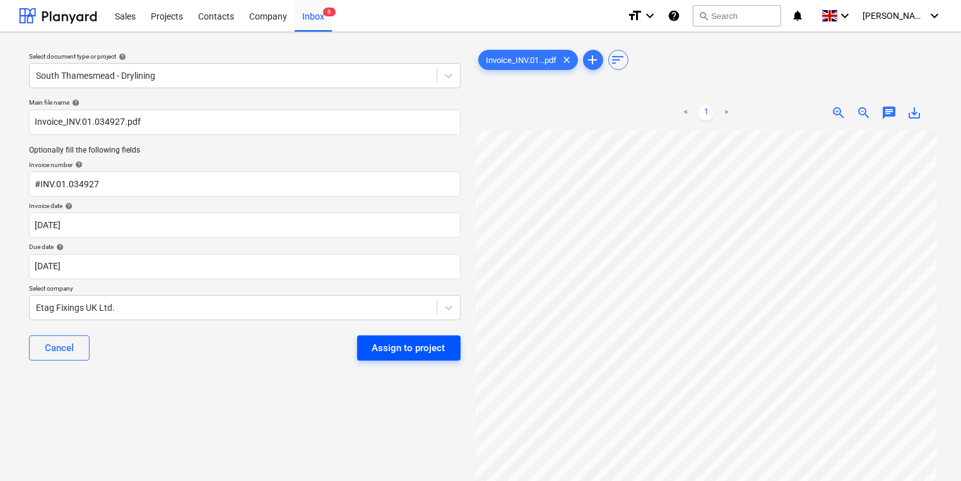
click at [416, 348] on div "Assign to project" at bounding box center [408, 348] width 73 height 16
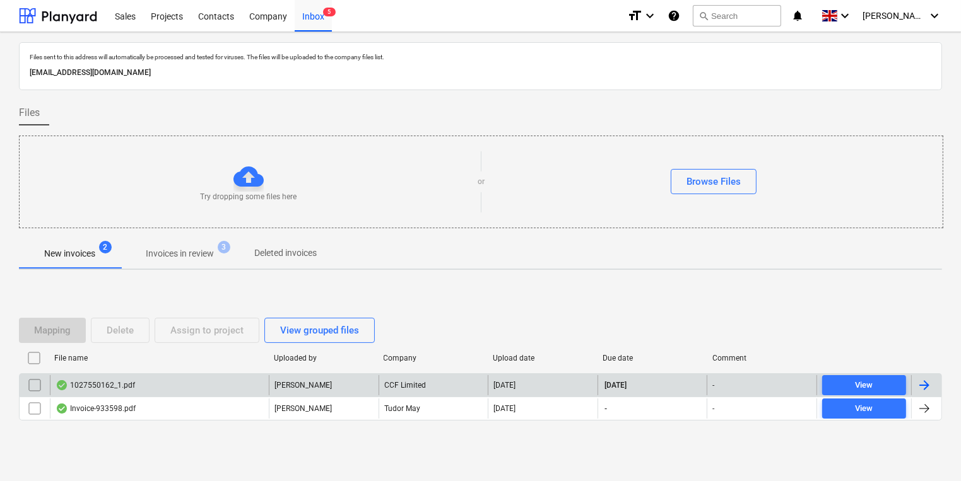
click at [194, 376] on div "1027550162_1.pdf" at bounding box center [159, 385] width 219 height 20
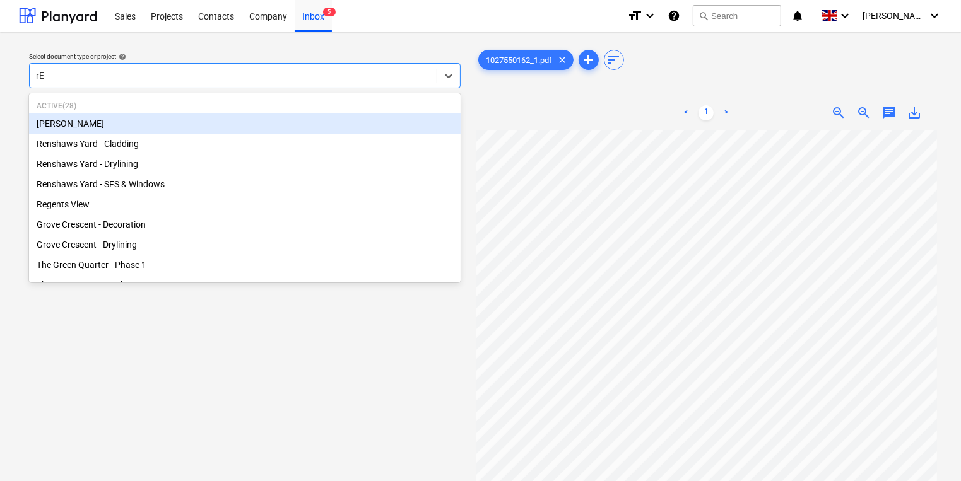
type input "r"
type input "Re"
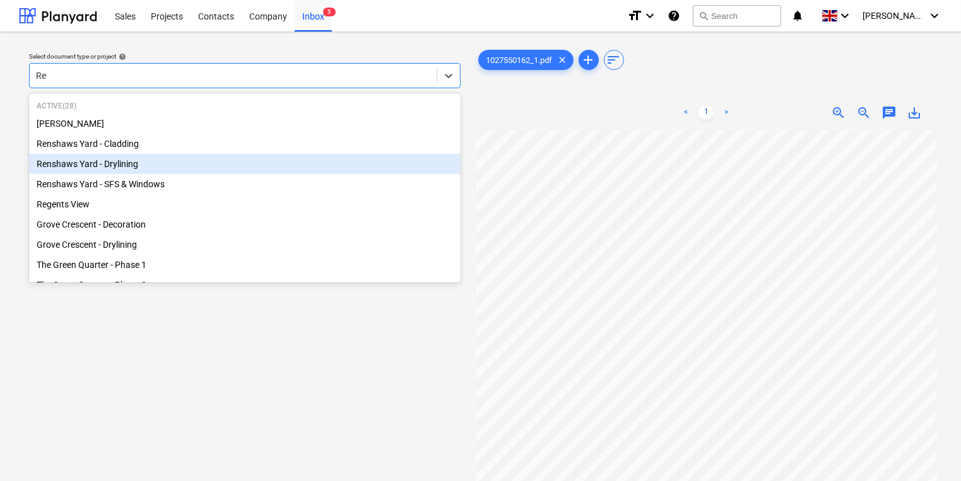
click at [84, 171] on div "Renshaws Yard - Drylining" at bounding box center [245, 164] width 432 height 20
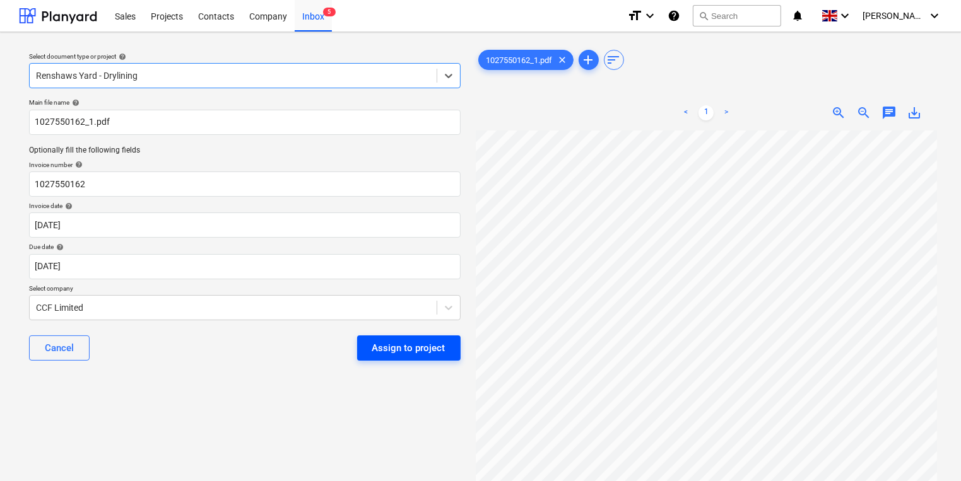
click at [416, 354] on div "Assign to project" at bounding box center [408, 348] width 73 height 16
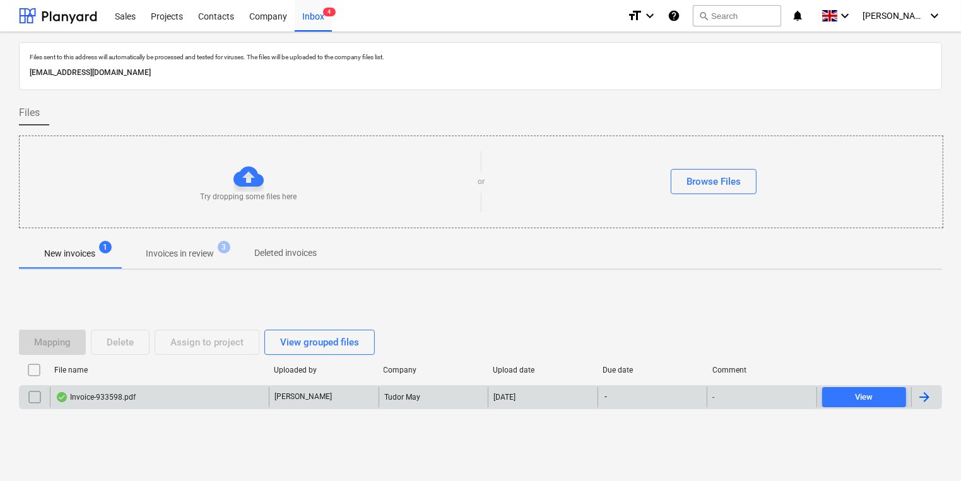
click at [232, 389] on div "Invoice-933598.pdf" at bounding box center [159, 397] width 219 height 20
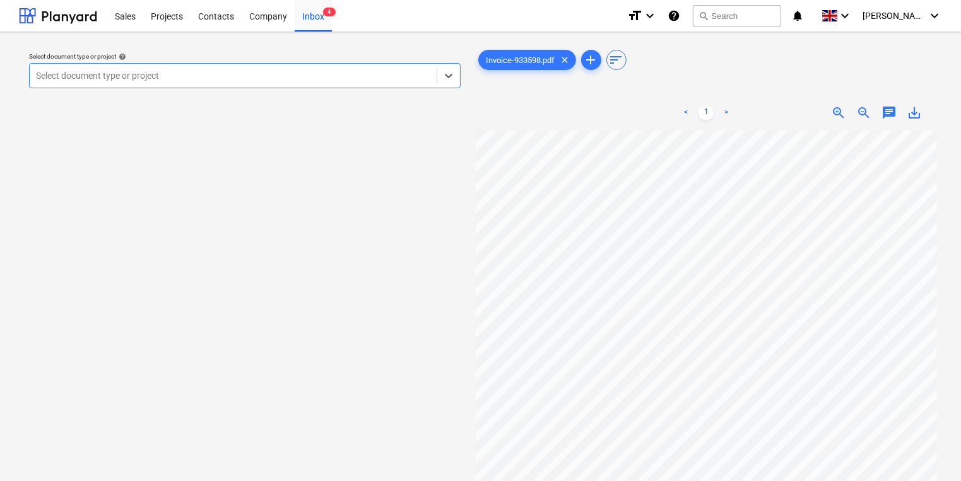
scroll to position [50, 0]
click at [131, 80] on div at bounding box center [233, 75] width 394 height 13
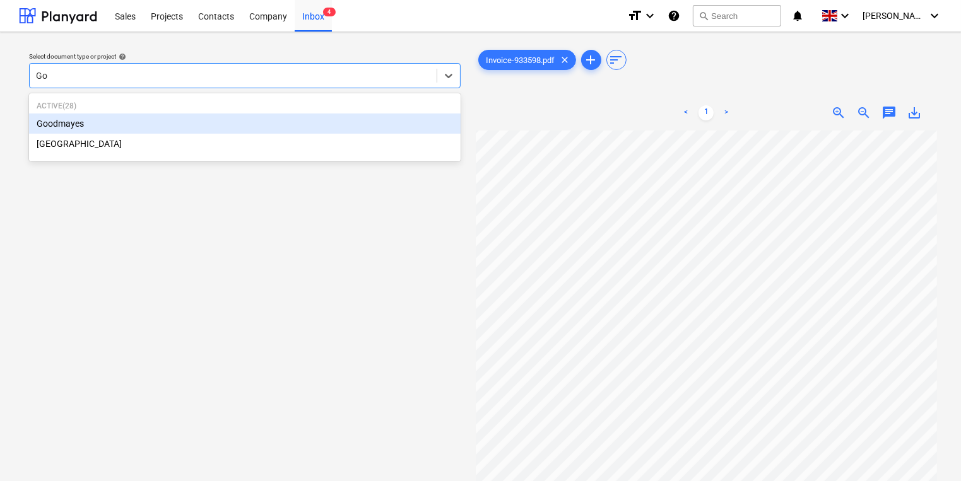
type input "G"
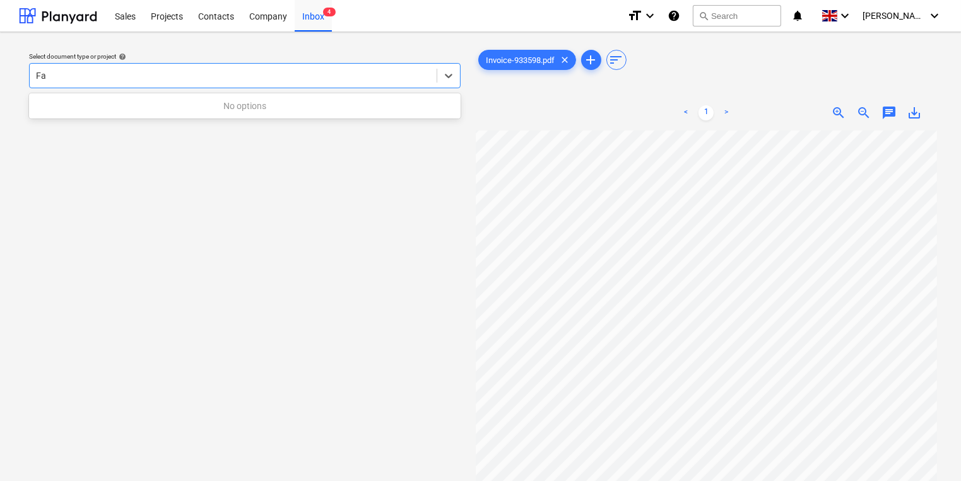
type input "F"
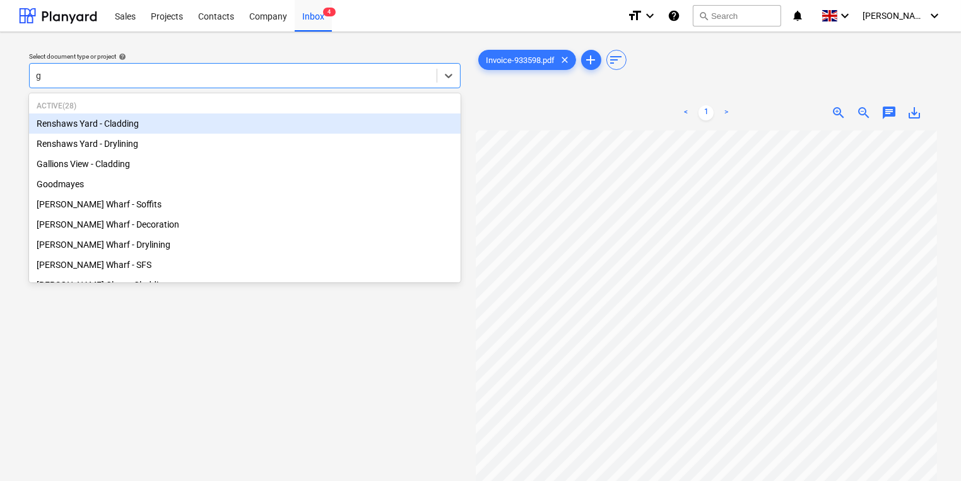
type input "go"
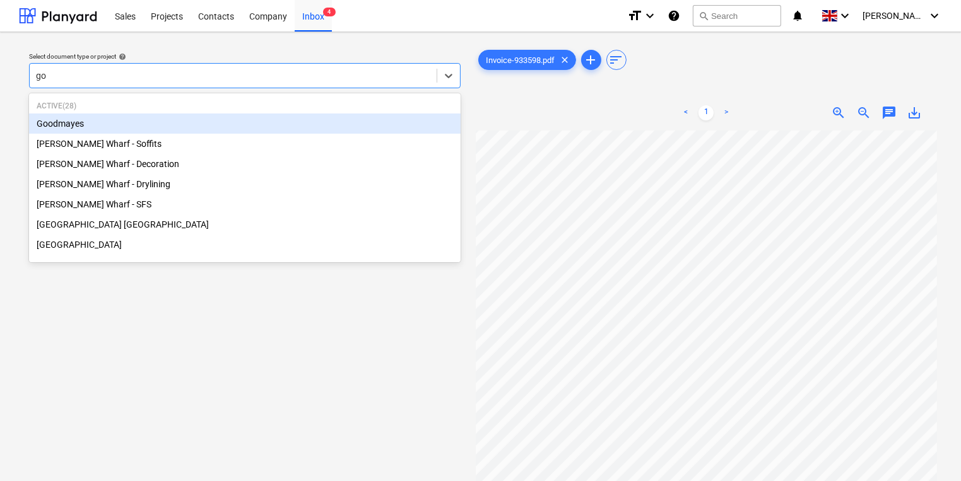
click at [194, 114] on div "Goodmayes" at bounding box center [245, 124] width 432 height 20
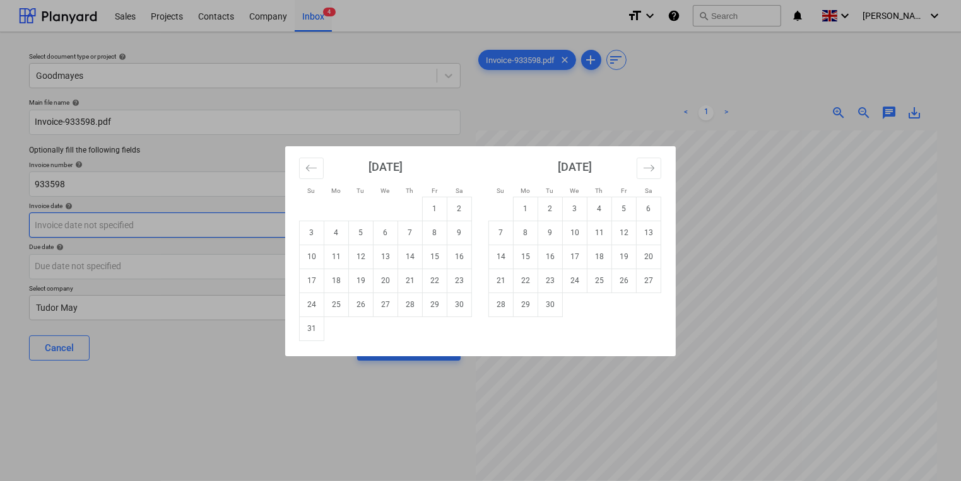
click at [275, 219] on body "Sales Projects Contacts Company Inbox 4 format_size keyboard_arrow_down help se…" at bounding box center [480, 240] width 961 height 481
click at [359, 276] on td "19" at bounding box center [361, 281] width 25 height 24
type input "[DATE]"
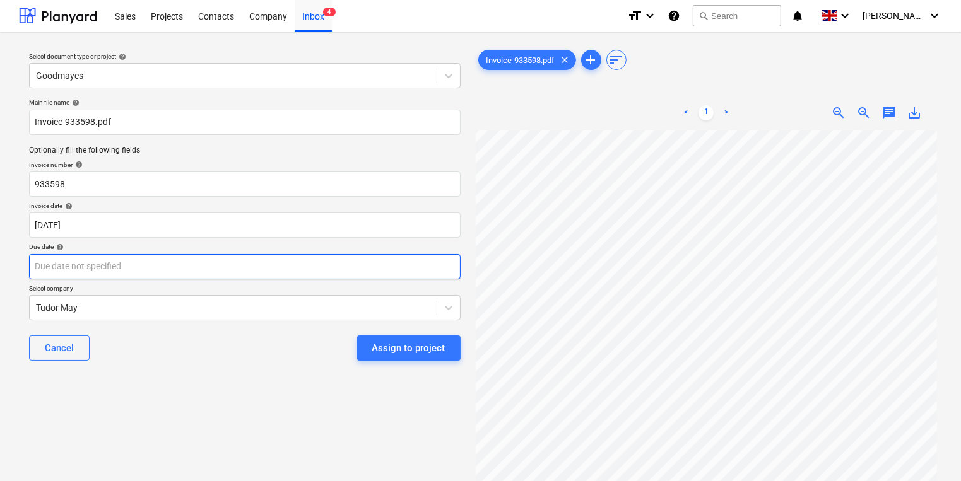
click at [348, 271] on body "Sales Projects Contacts Company Inbox 4 format_size keyboard_arrow_down help se…" at bounding box center [480, 240] width 961 height 481
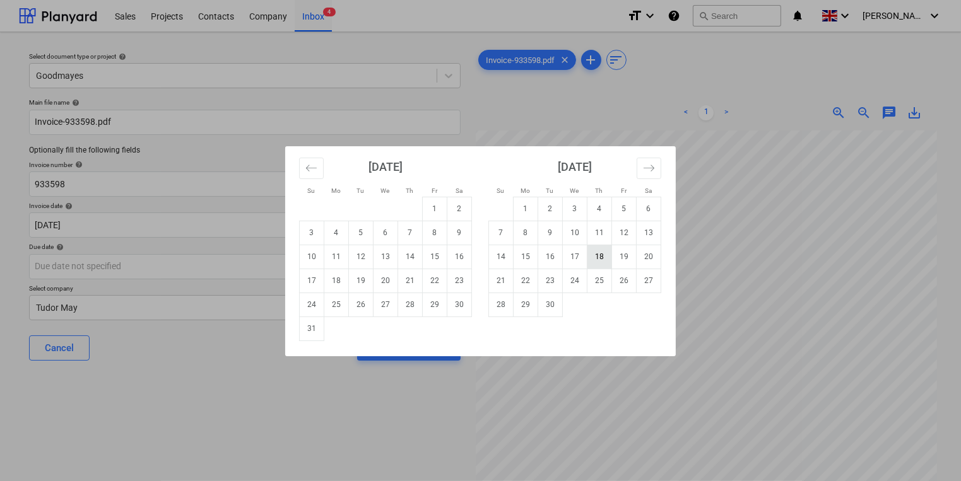
click at [609, 260] on td "18" at bounding box center [600, 257] width 25 height 24
type input "[DATE]"
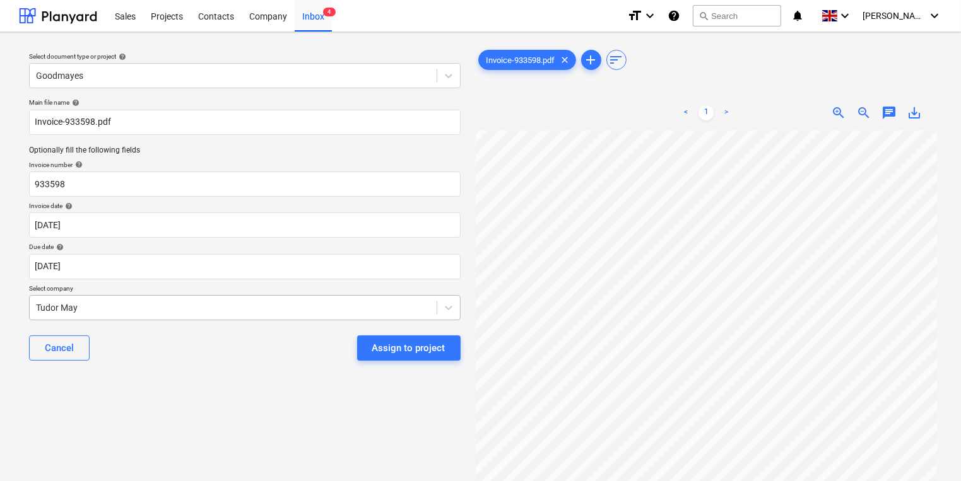
click at [211, 321] on body "Sales Projects Contacts Company Inbox 4 format_size keyboard_arrow_down help se…" at bounding box center [480, 240] width 961 height 481
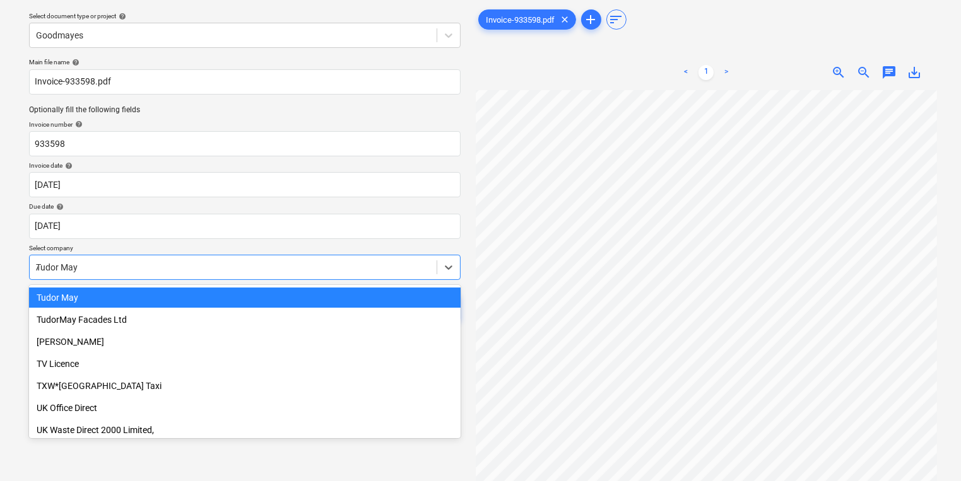
scroll to position [7469, 0]
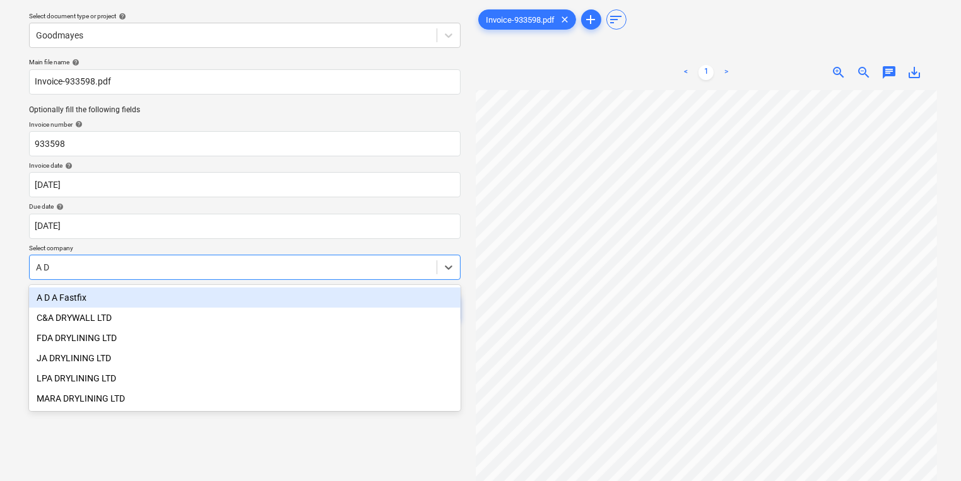
type input "A D"
click at [198, 300] on div "A D A Fastfix" at bounding box center [245, 298] width 432 height 20
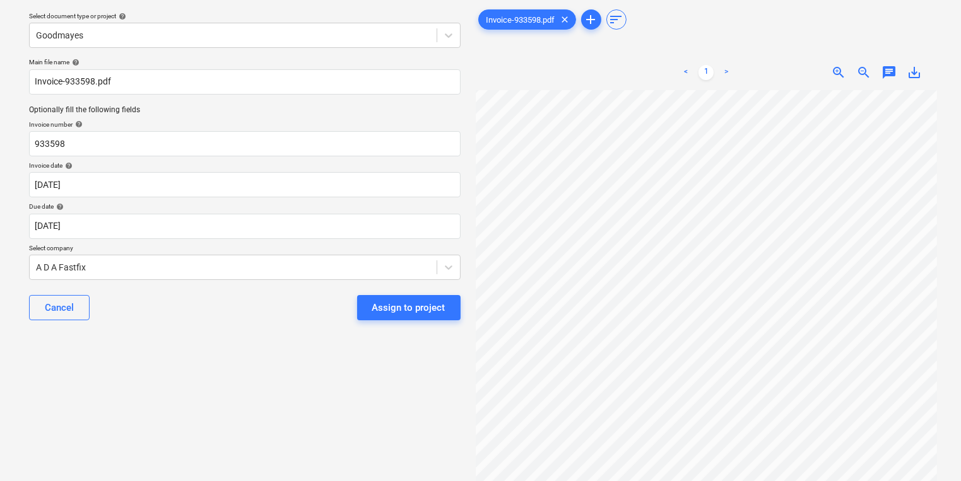
click at [212, 332] on div "Main file name help Invoice-933598.pdf Optionally fill the following fields Inv…" at bounding box center [245, 194] width 442 height 283
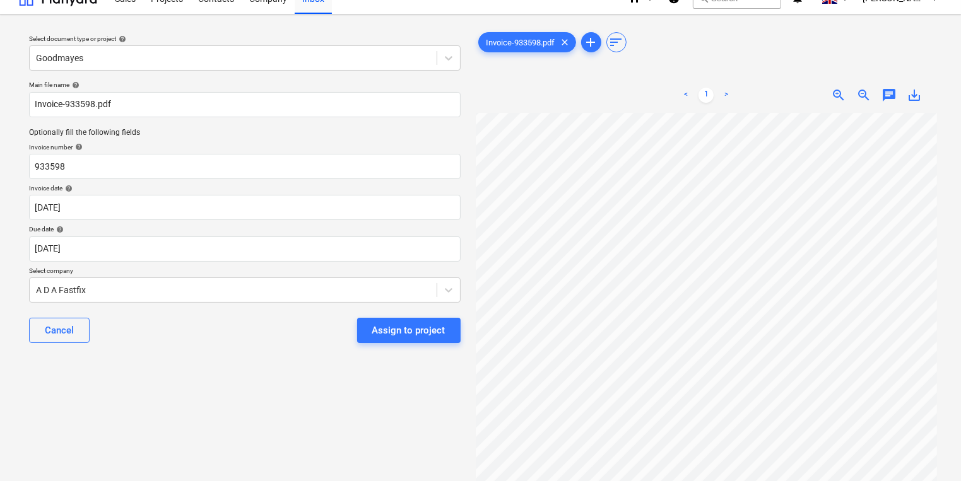
scroll to position [0, 0]
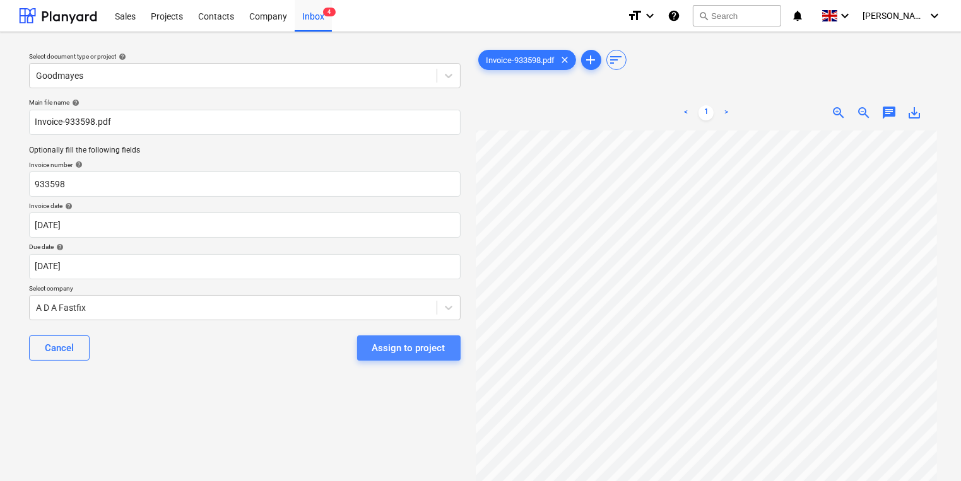
click at [405, 355] on div "Assign to project" at bounding box center [408, 348] width 73 height 16
